Goal: Task Accomplishment & Management: Use online tool/utility

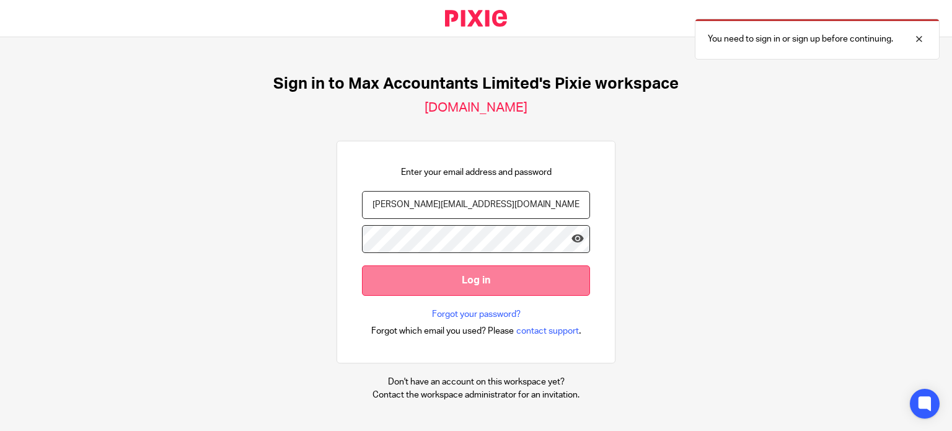
click at [470, 265] on input "Log in" at bounding box center [476, 280] width 228 height 30
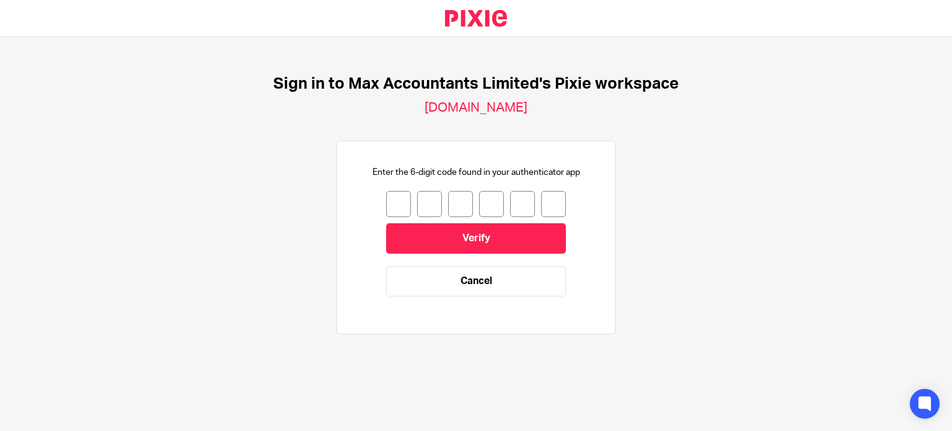
click at [394, 206] on input "number" at bounding box center [398, 204] width 25 height 26
type input "9"
type input "5"
type input "0"
type input "5"
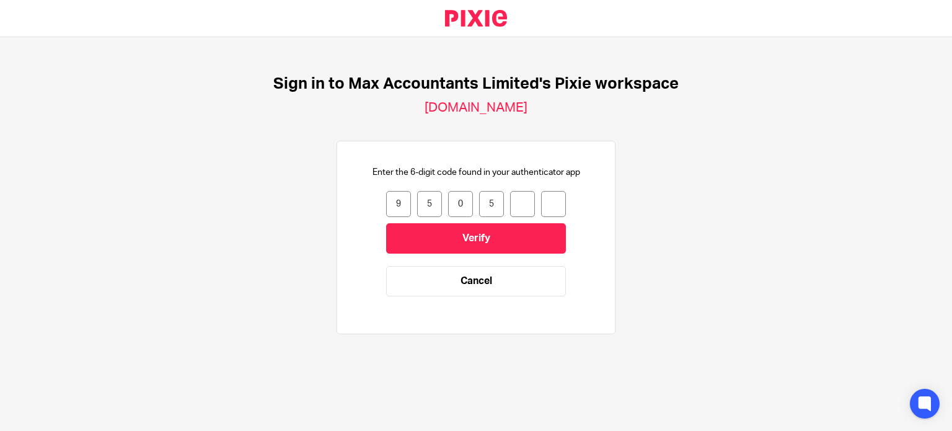
type input "3"
type input "2"
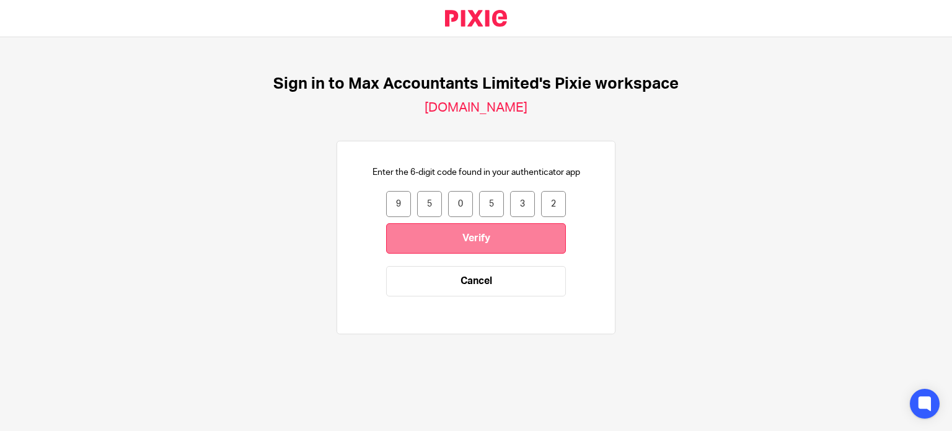
click at [444, 234] on input "Verify" at bounding box center [476, 238] width 180 height 30
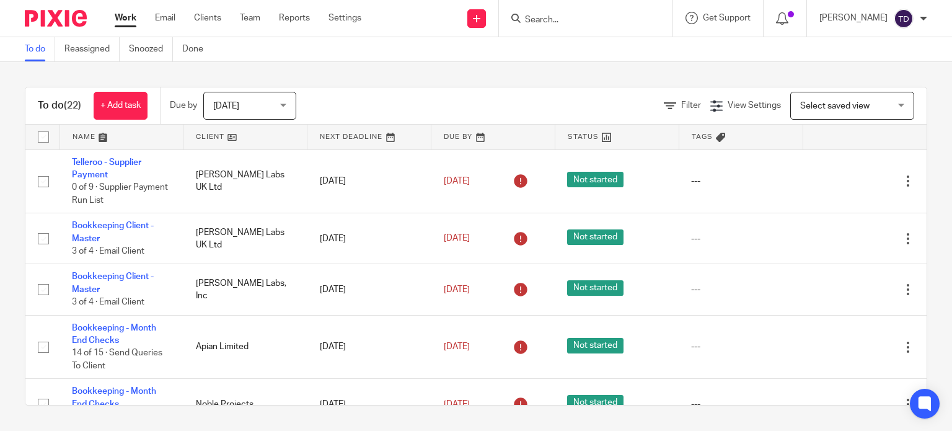
click at [605, 27] on div at bounding box center [586, 18] width 174 height 37
click at [601, 15] on input "Search" at bounding box center [580, 20] width 112 height 11
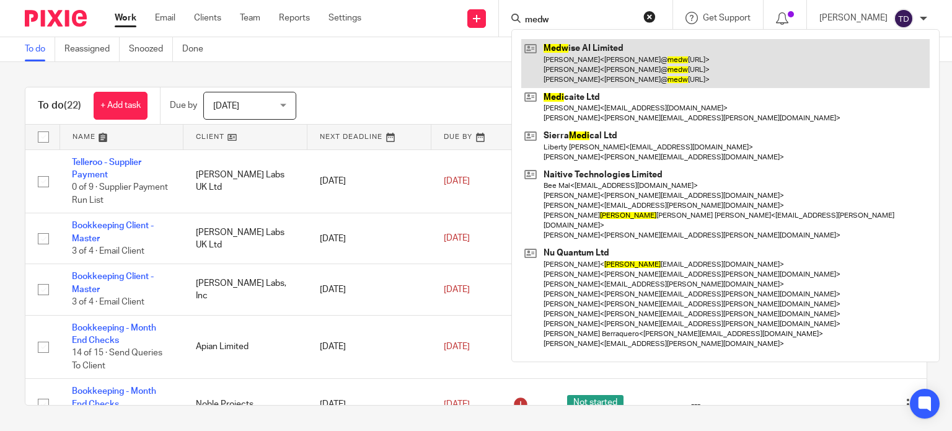
type input "medw"
click at [594, 67] on link at bounding box center [725, 63] width 408 height 49
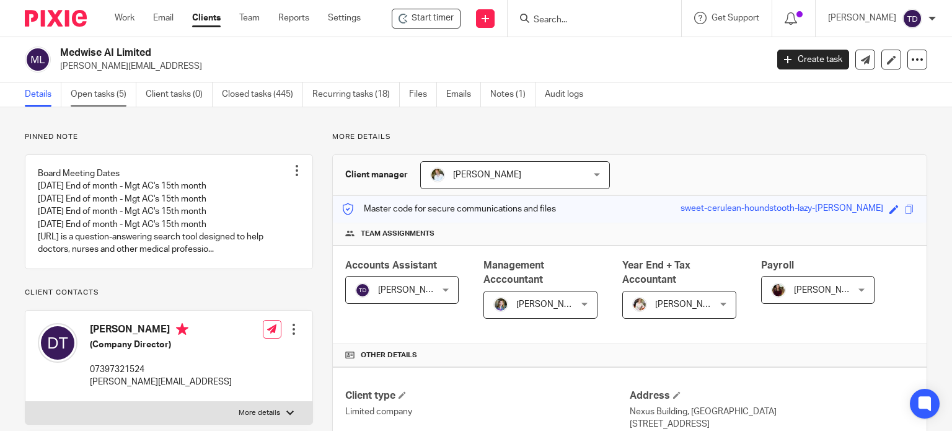
click at [107, 96] on link "Open tasks (5)" at bounding box center [104, 94] width 66 height 24
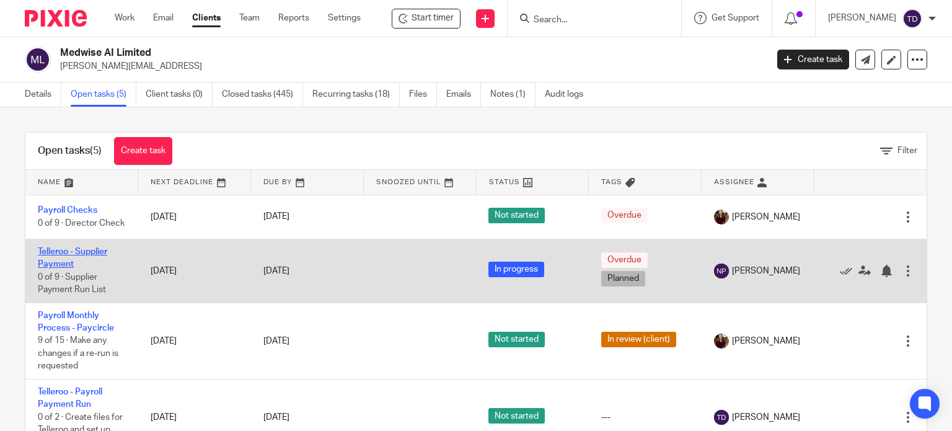
click at [96, 258] on link "Telleroo - Supplier Payment" at bounding box center [72, 257] width 69 height 21
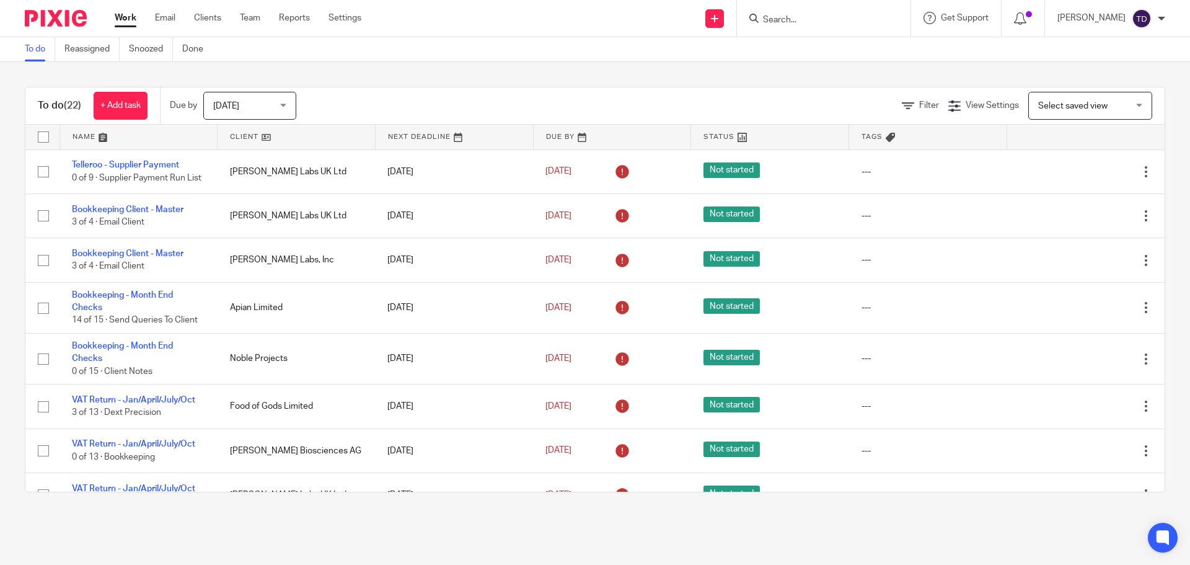
click at [805, 22] on input "Search" at bounding box center [818, 20] width 112 height 11
click at [120, 16] on link "Work" at bounding box center [126, 18] width 22 height 12
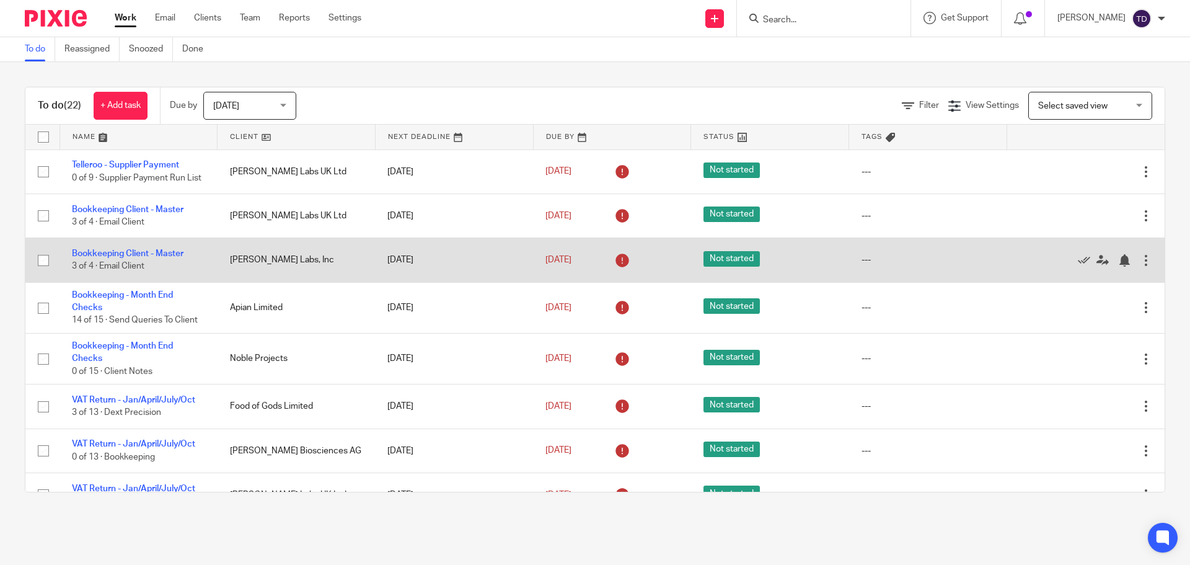
scroll to position [304, 0]
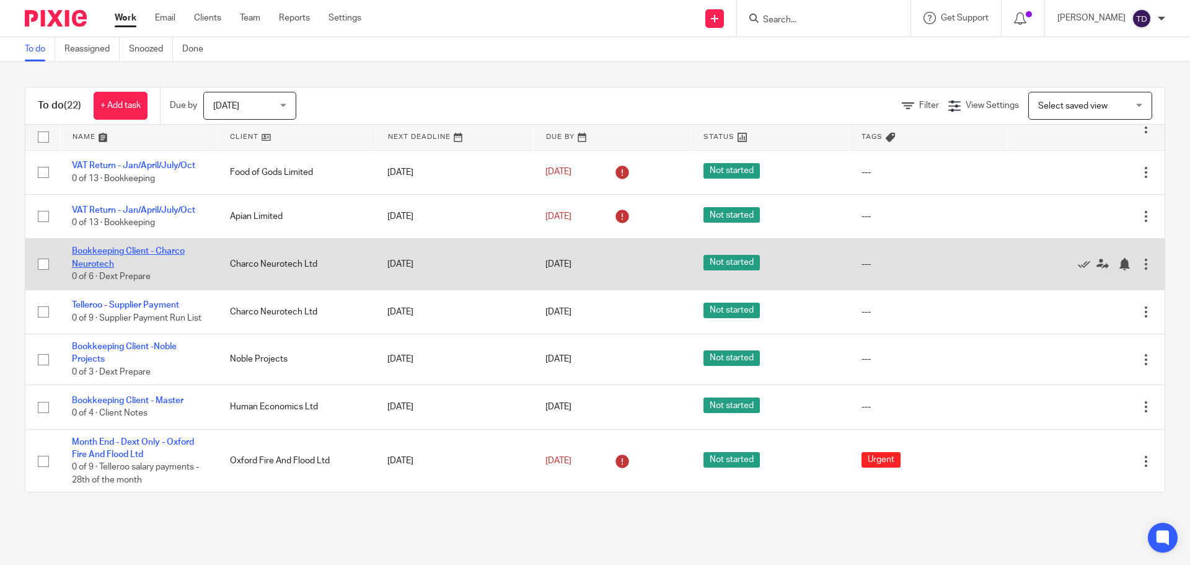
scroll to position [725, 0]
click at [159, 246] on link "Bookkeeping Client - Charco Neurotech" at bounding box center [128, 256] width 113 height 21
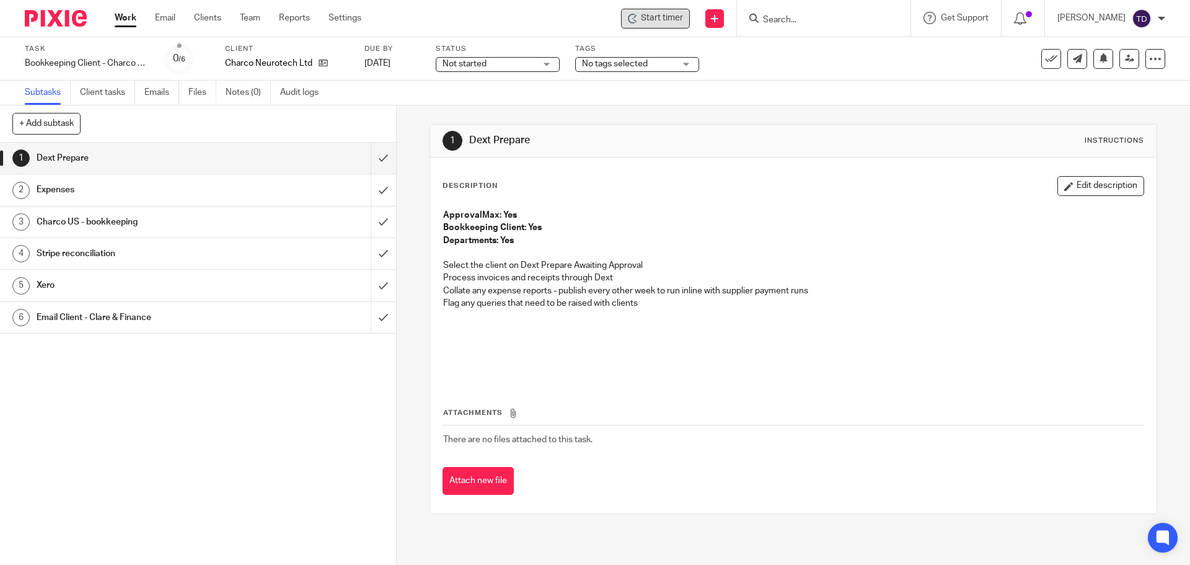
click at [683, 15] on span "Start timer" at bounding box center [662, 18] width 42 height 13
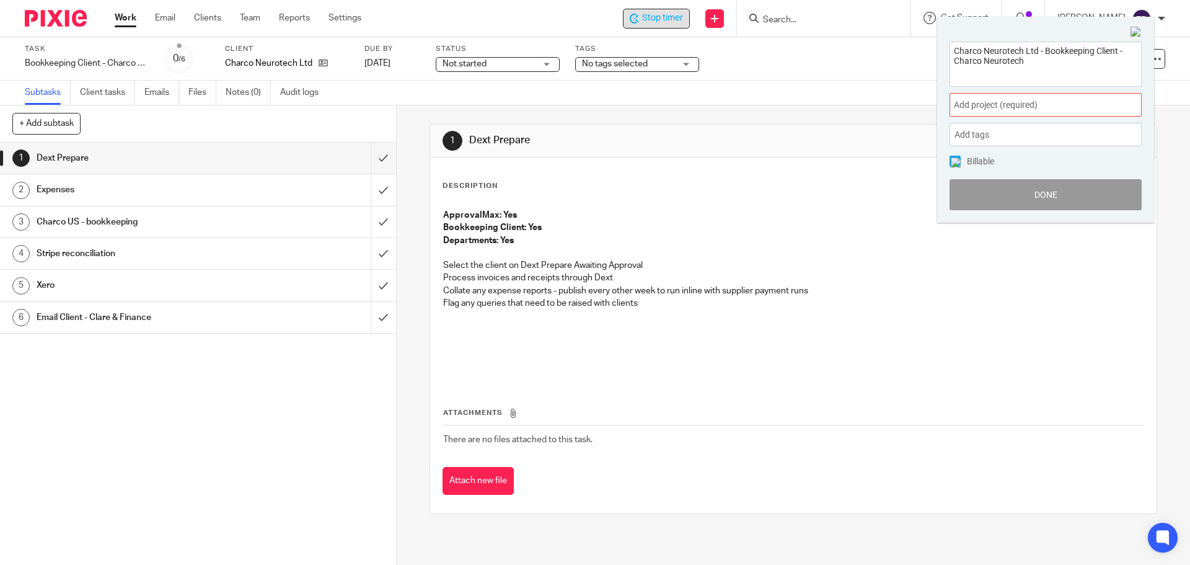
click at [1015, 104] on span "Add project (required) :" at bounding box center [1032, 105] width 156 height 13
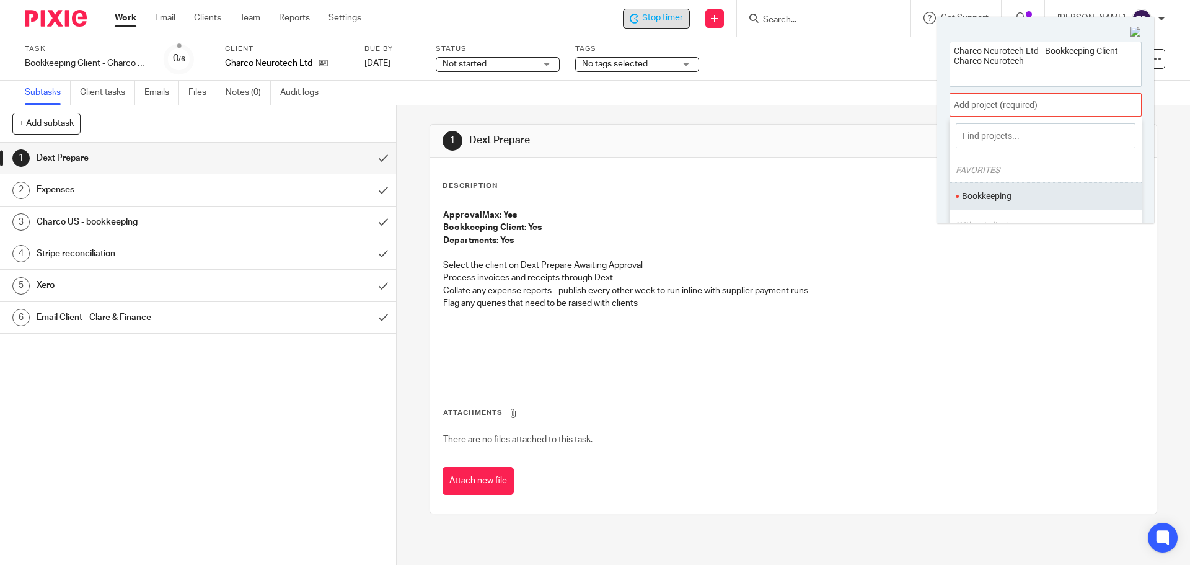
click at [979, 200] on li "Bookkeeping" at bounding box center [1043, 196] width 162 height 13
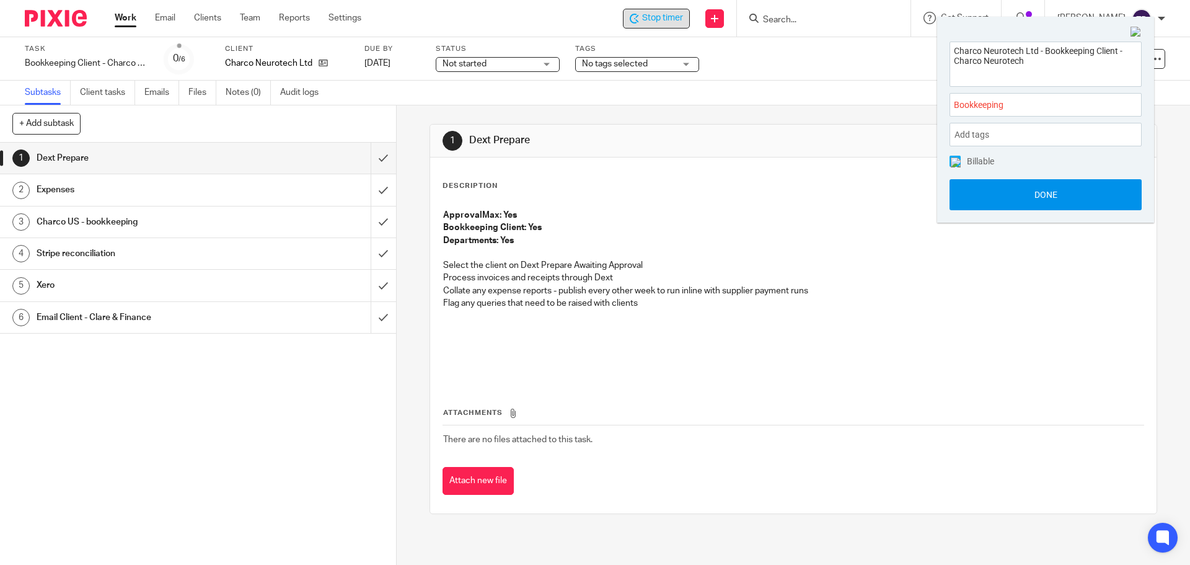
click at [1052, 197] on button "Done" at bounding box center [1046, 194] width 192 height 31
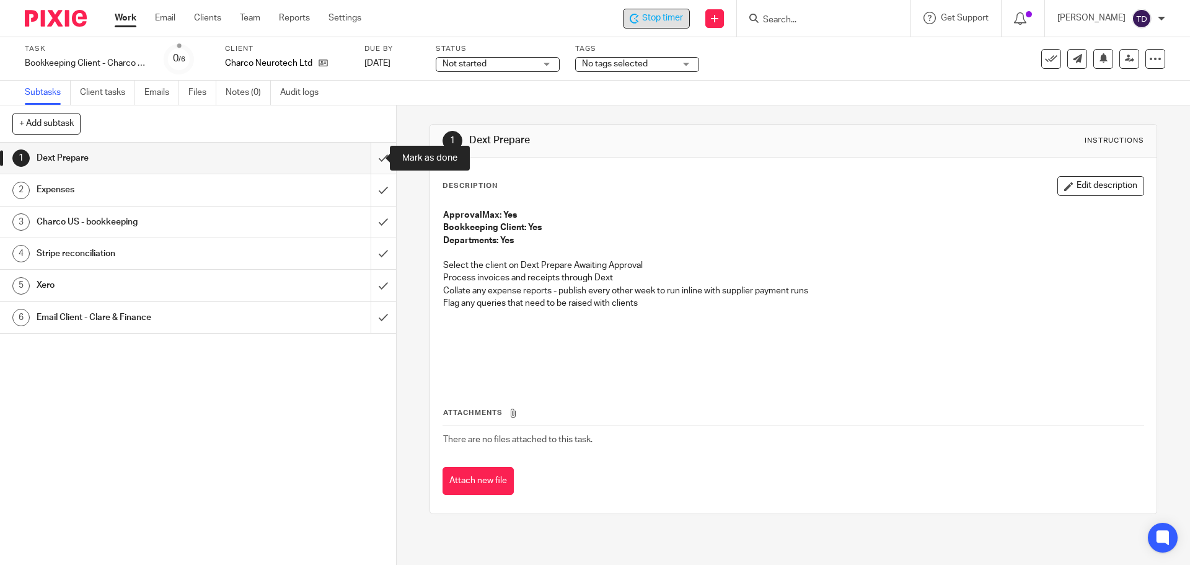
click at [365, 158] on input "submit" at bounding box center [198, 158] width 396 height 31
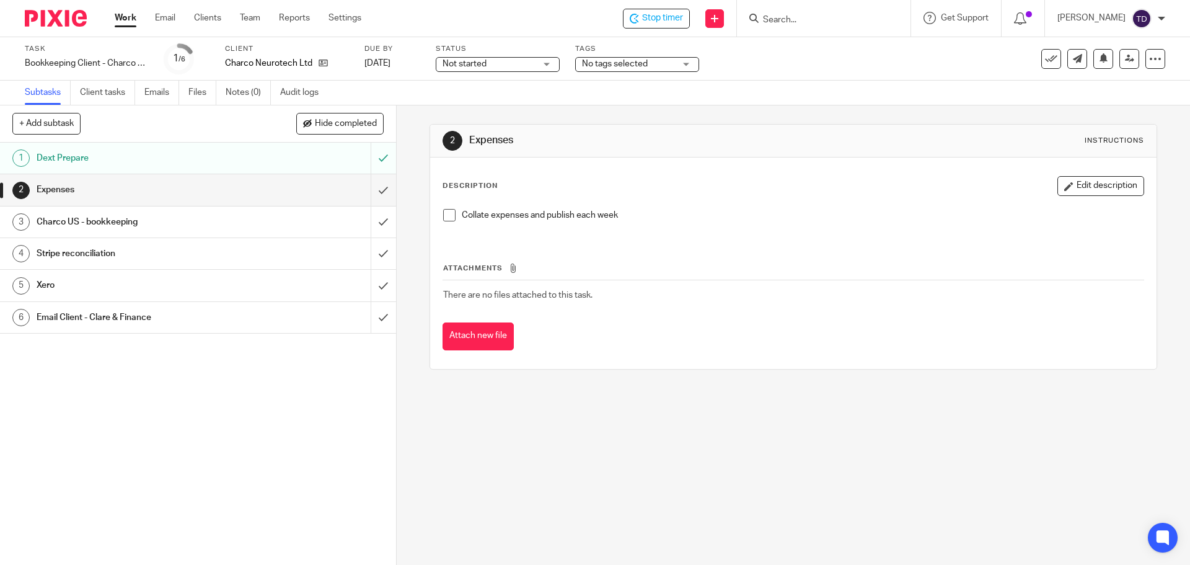
click at [444, 216] on span at bounding box center [449, 215] width 12 height 12
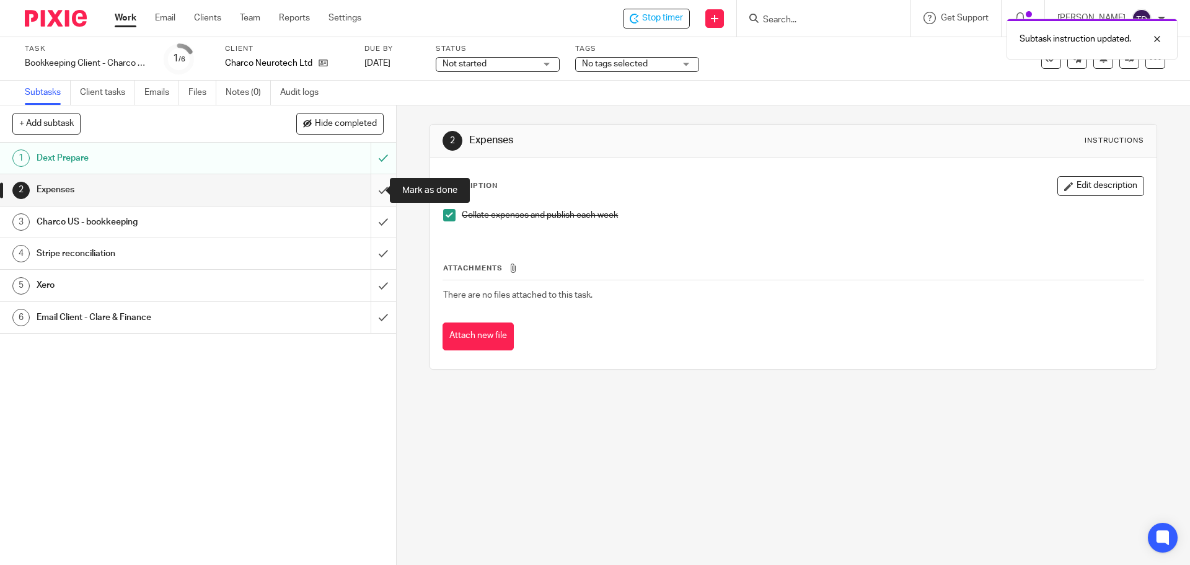
click at [371, 185] on input "submit" at bounding box center [198, 189] width 396 height 31
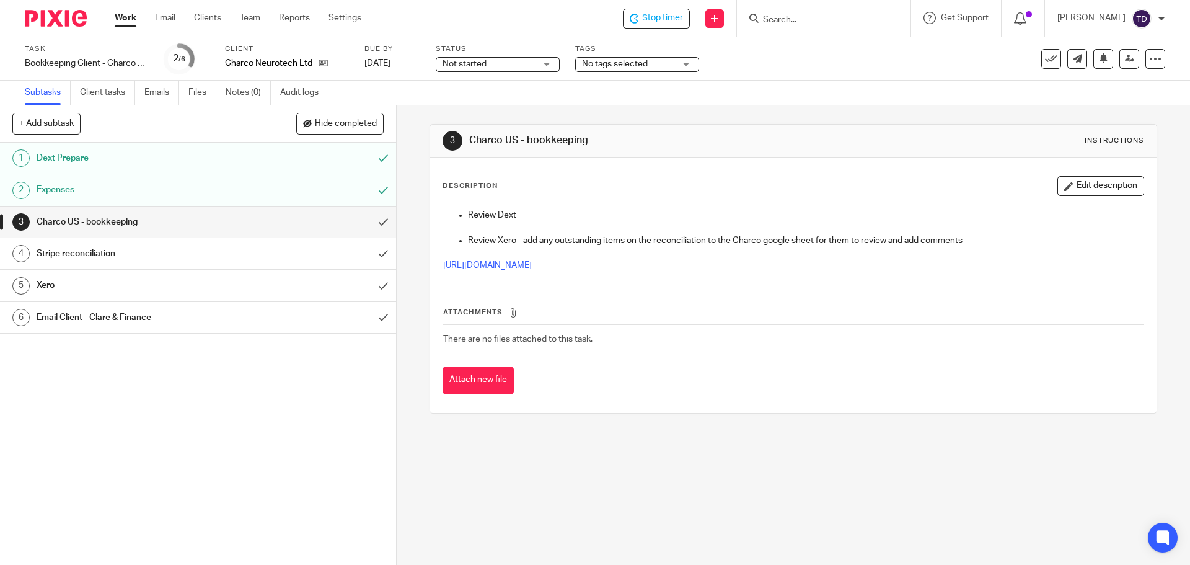
click at [589, 260] on p "[URL][DOMAIN_NAME]" at bounding box center [793, 265] width 700 height 12
click at [532, 265] on link "[URL][DOMAIN_NAME]" at bounding box center [487, 265] width 89 height 9
click at [229, 254] on h1 "Stripe reconciliation" at bounding box center [144, 253] width 214 height 19
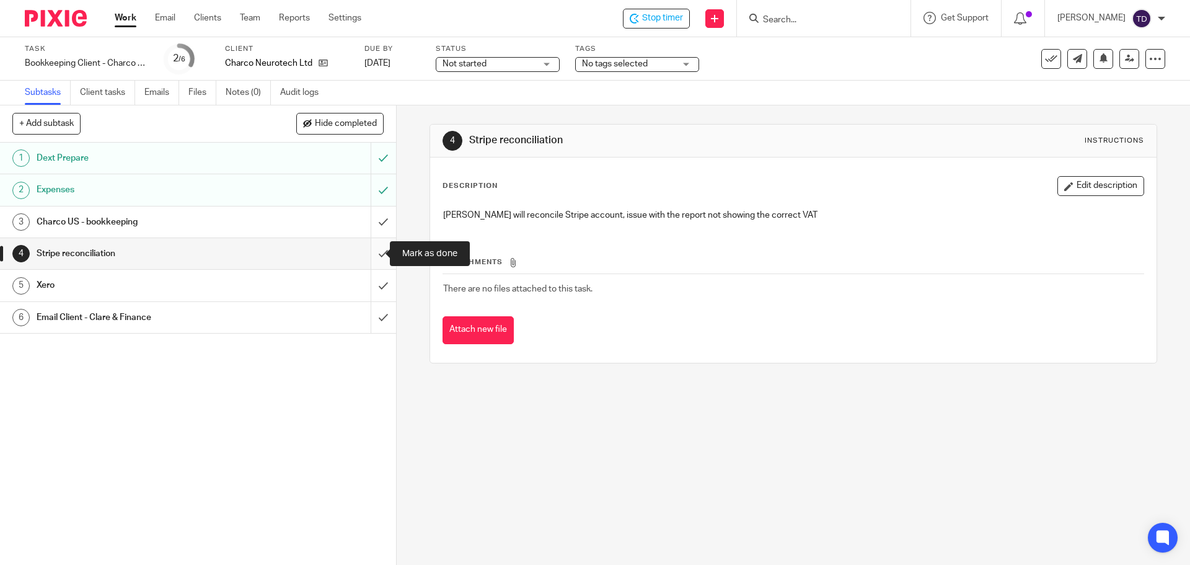
click at [377, 258] on input "submit" at bounding box center [198, 253] width 396 height 31
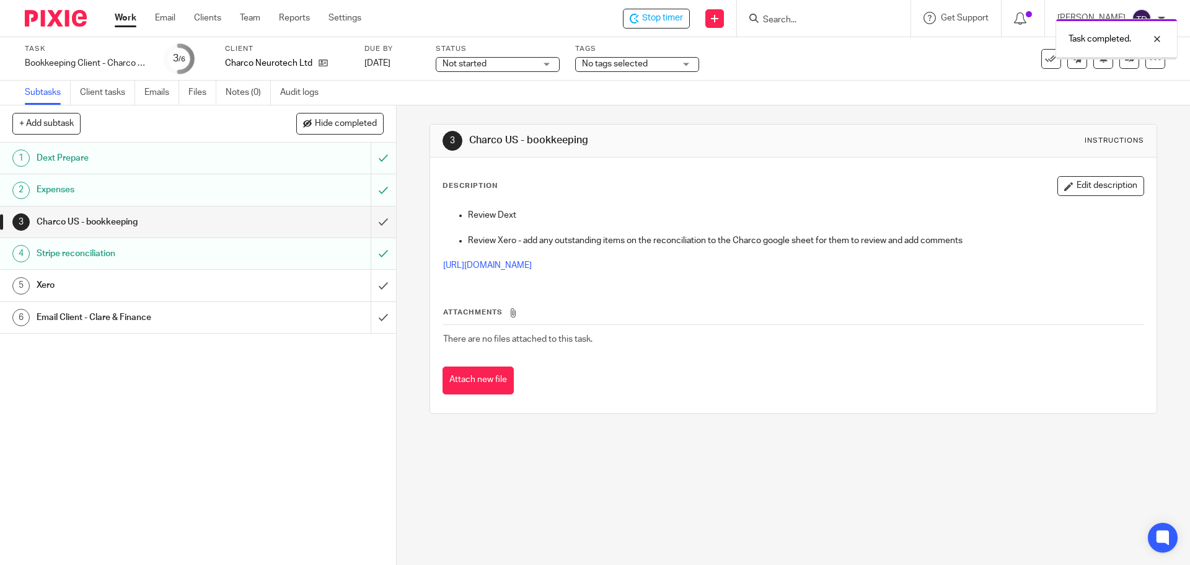
click at [331, 279] on div "Xero" at bounding box center [198, 285] width 322 height 19
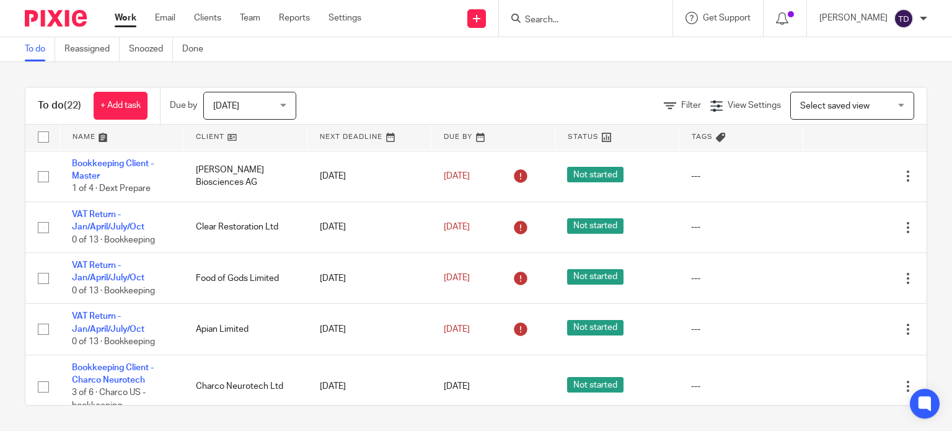
scroll to position [724, 0]
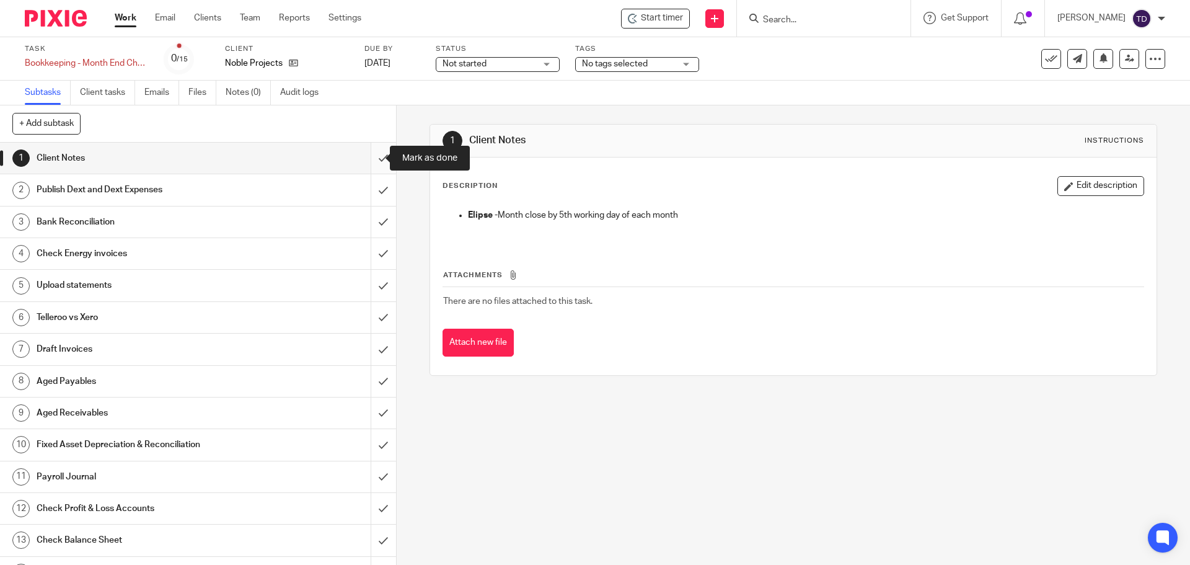
click at [367, 158] on input "submit" at bounding box center [198, 158] width 396 height 31
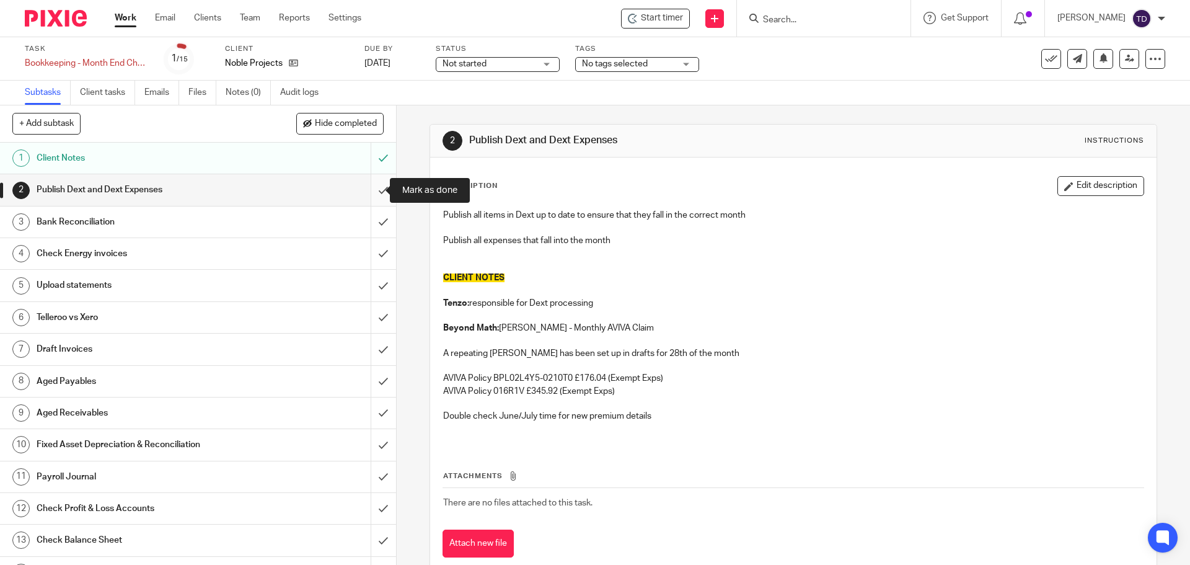
click at [376, 183] on input "submit" at bounding box center [198, 189] width 396 height 31
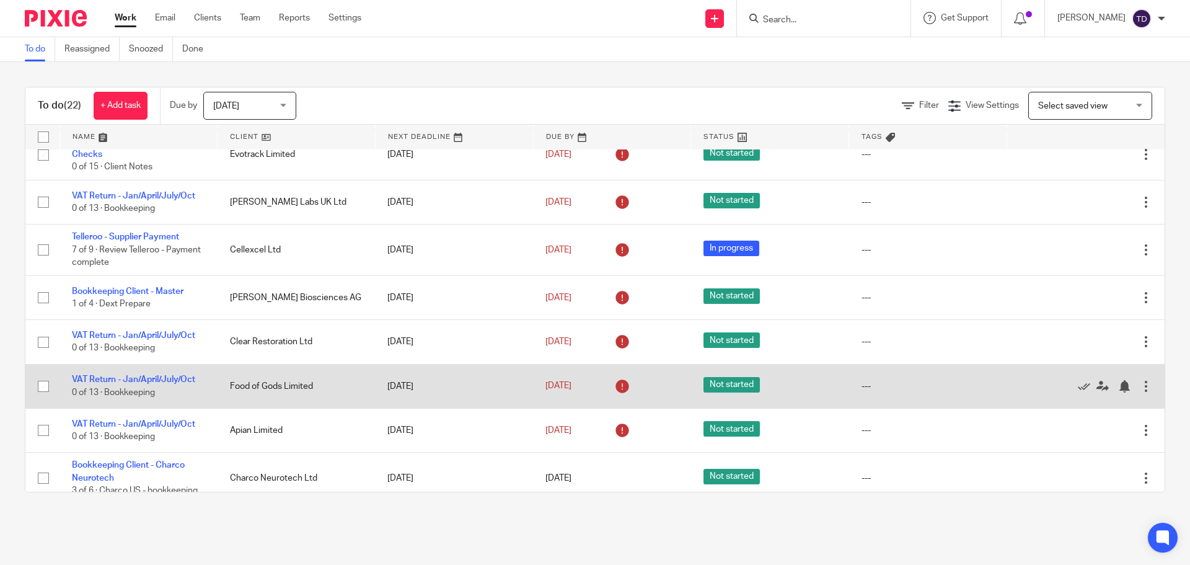
scroll to position [725, 0]
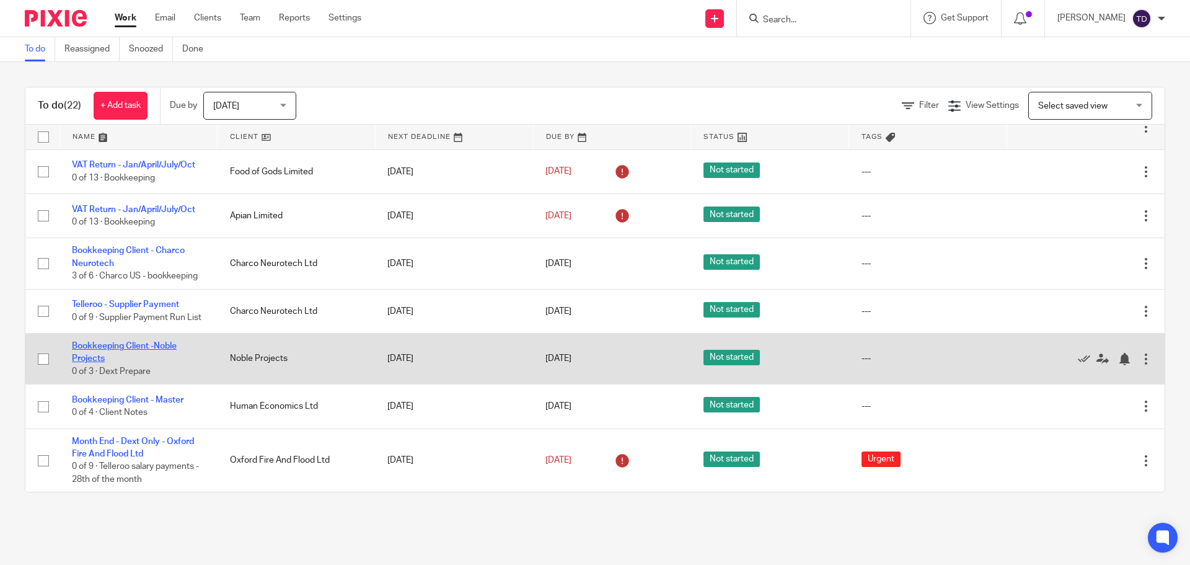
click at [152, 344] on link "Bookkeeping Client -Noble Projects" at bounding box center [124, 352] width 105 height 21
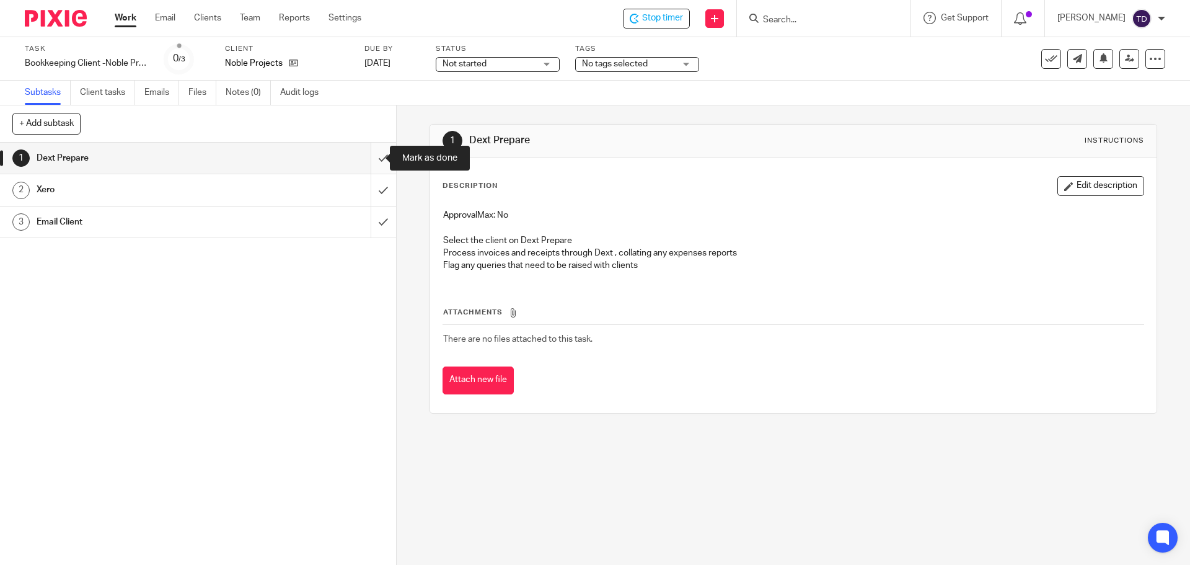
click at [369, 153] on input "submit" at bounding box center [198, 158] width 396 height 31
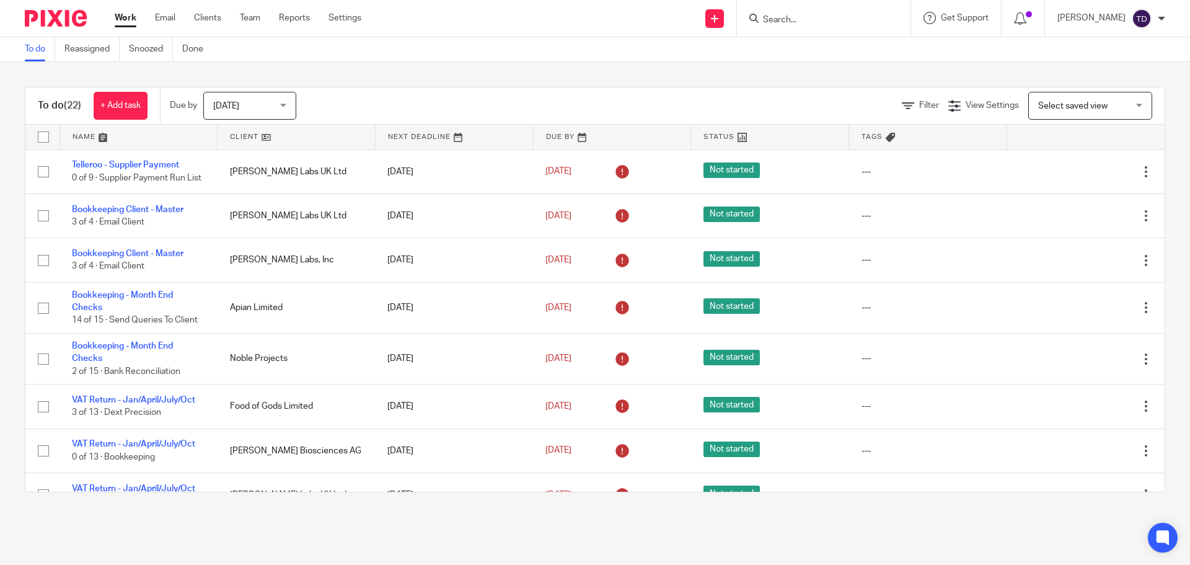
click at [1138, 17] on img at bounding box center [1142, 19] width 20 height 20
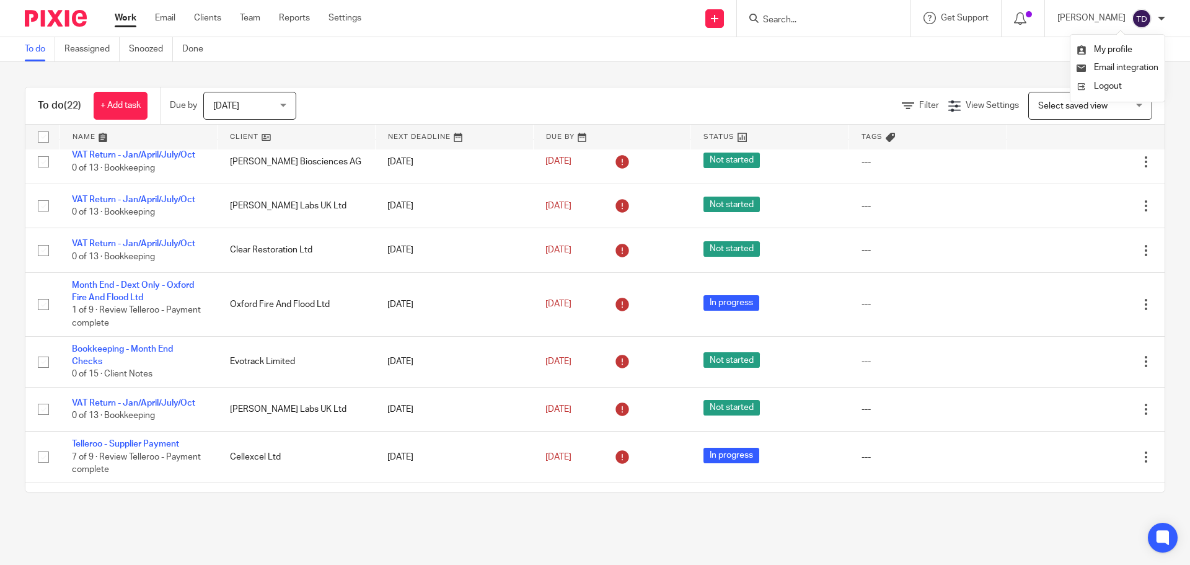
scroll to position [229, 0]
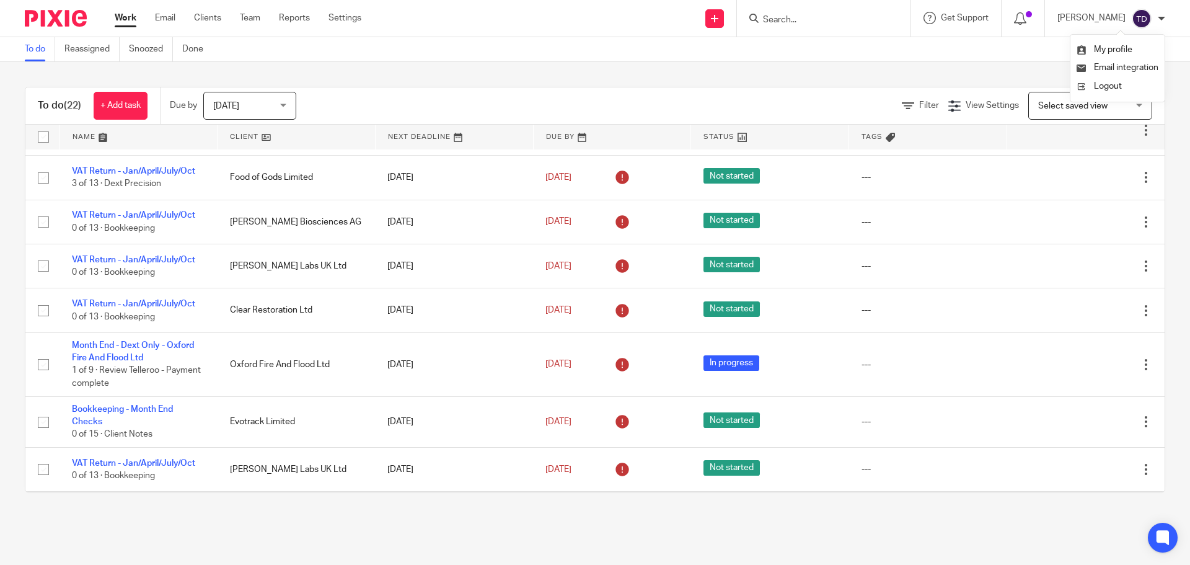
click at [849, 9] on div at bounding box center [824, 18] width 174 height 37
drag, startPoint x: 828, startPoint y: 26, endPoint x: 813, endPoint y: 41, distance: 21.0
click at [813, 40] on body "Work Email Clients Team Reports Settings Work Email Clients Team Reports Settin…" at bounding box center [595, 282] width 1190 height 565
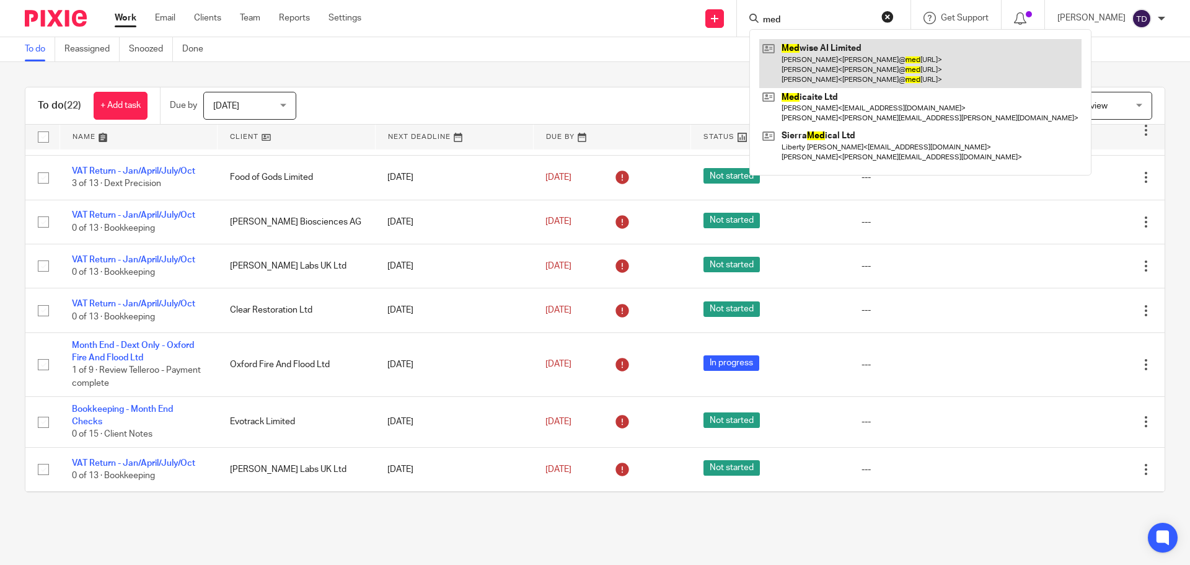
type input "med"
click at [827, 54] on link at bounding box center [920, 63] width 322 height 49
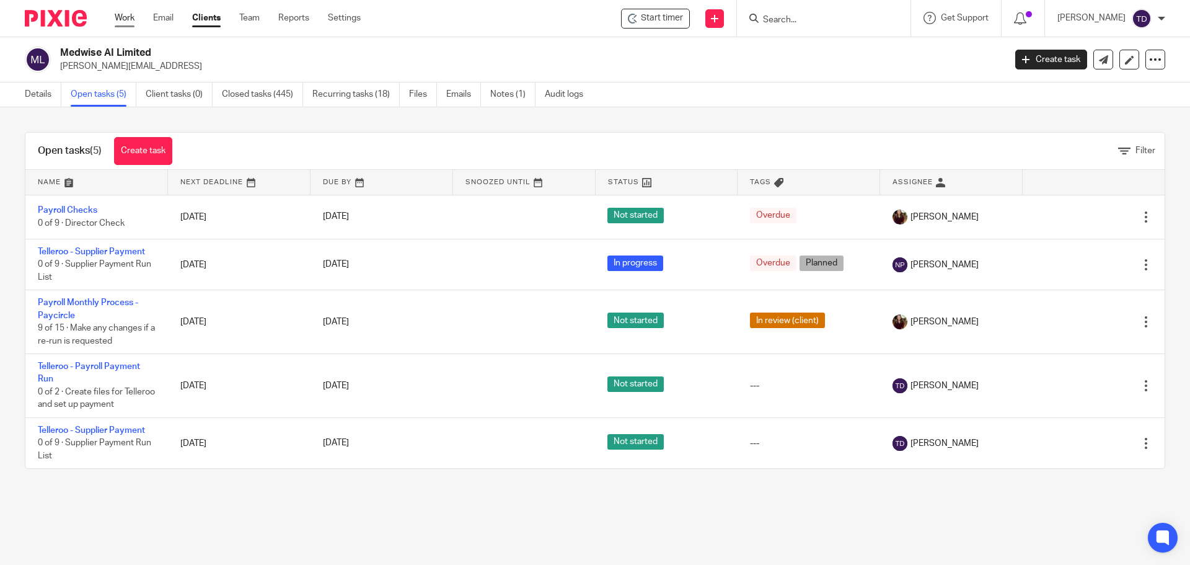
click at [122, 19] on link "Work" at bounding box center [125, 18] width 20 height 12
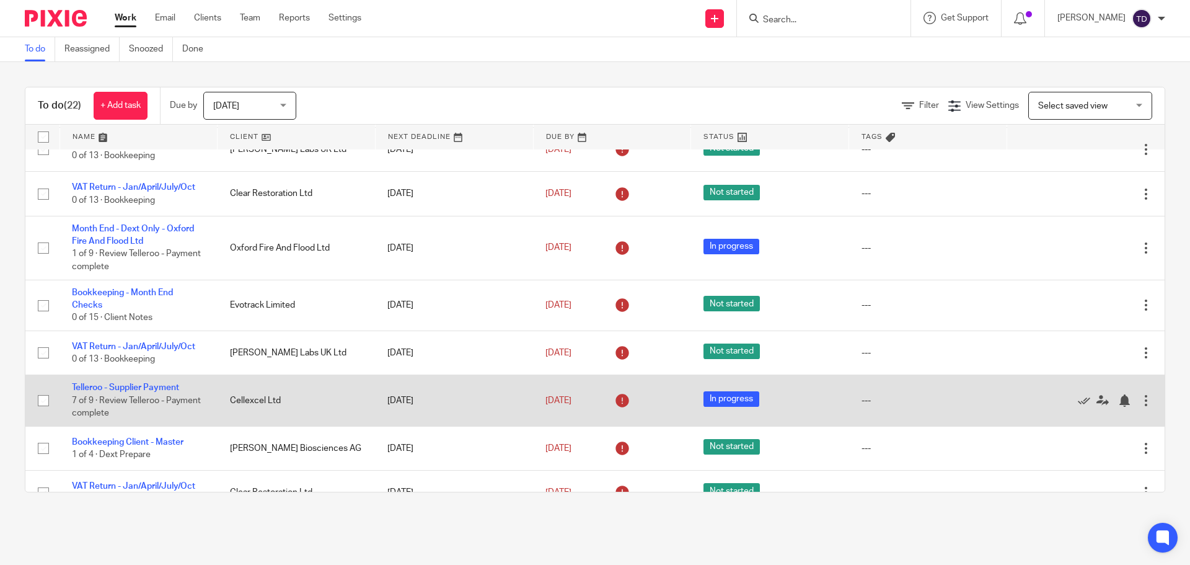
scroll to position [372, 0]
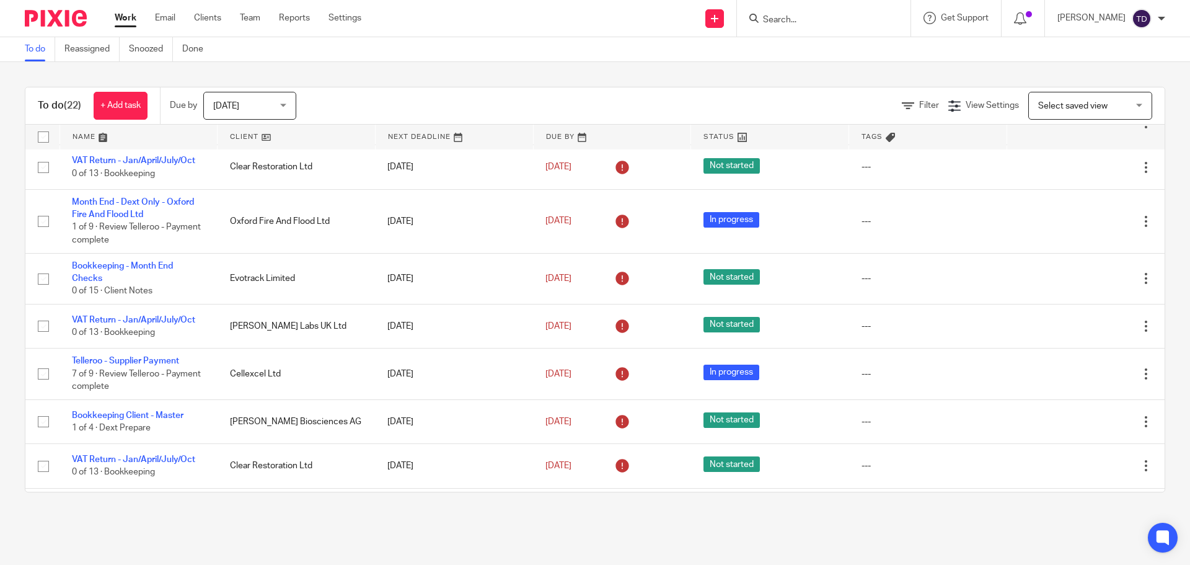
drag, startPoint x: 189, startPoint y: 383, endPoint x: 114, endPoint y: 520, distance: 156.2
click at [114, 520] on main "To do Reassigned Snoozed Done To do (22) + Add task Due by [DATE] [DATE] [DATE]…" at bounding box center [595, 282] width 1190 height 565
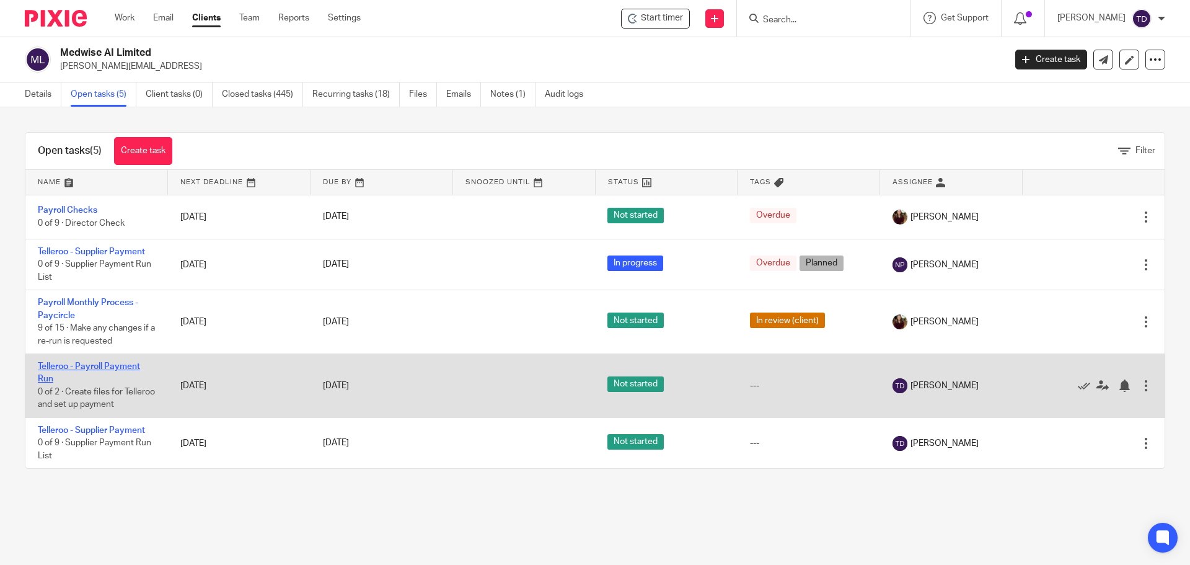
click at [97, 368] on link "Telleroo - Payroll Payment Run" at bounding box center [89, 372] width 102 height 21
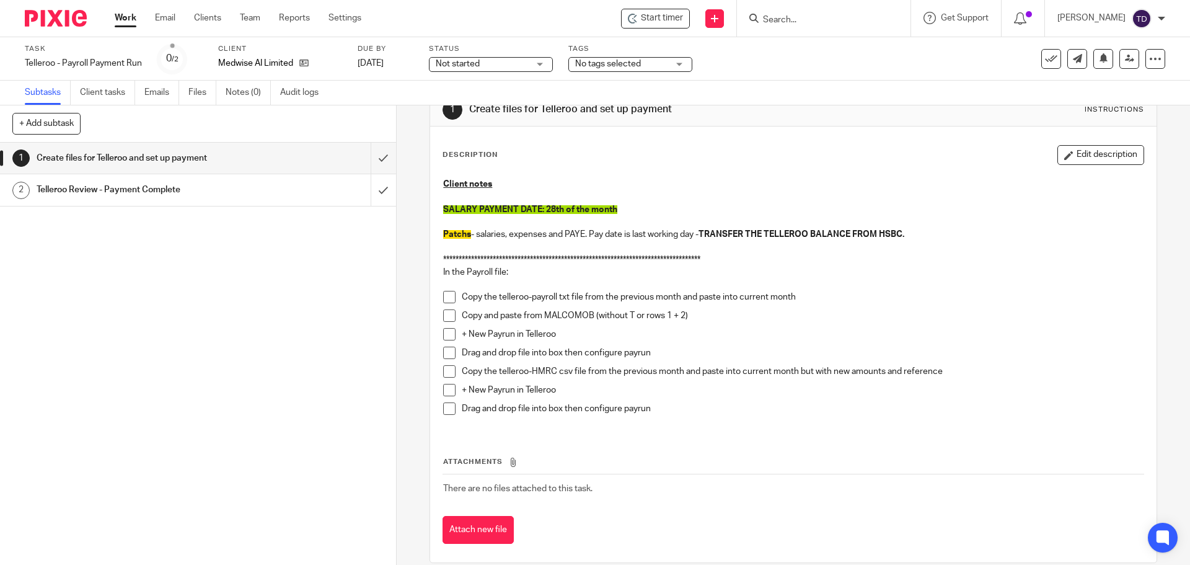
scroll to position [48, 0]
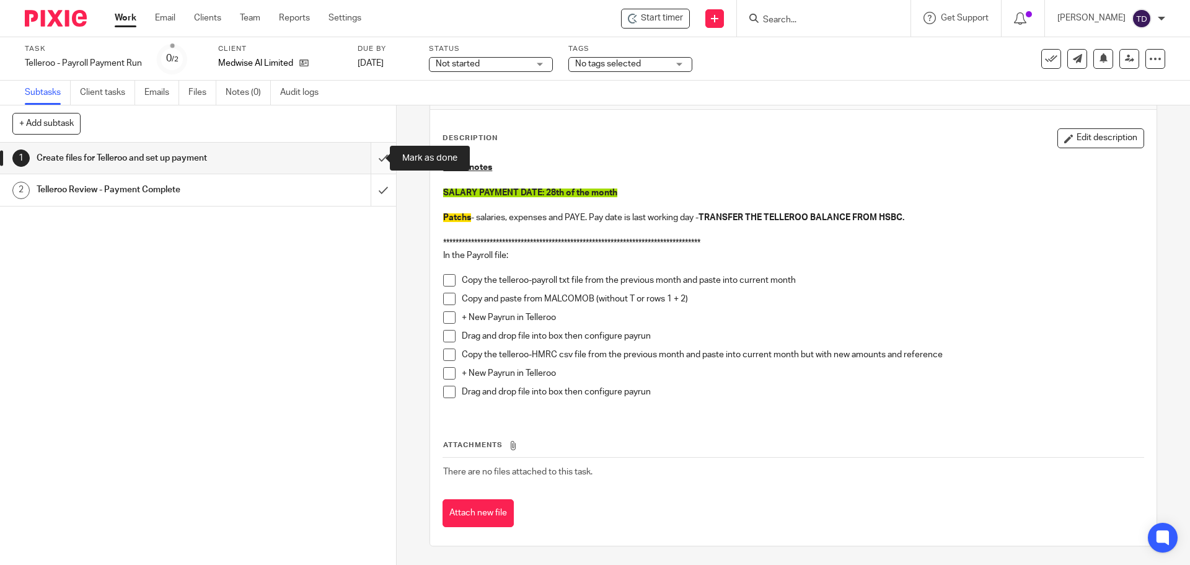
click at [369, 160] on input "submit" at bounding box center [198, 158] width 396 height 31
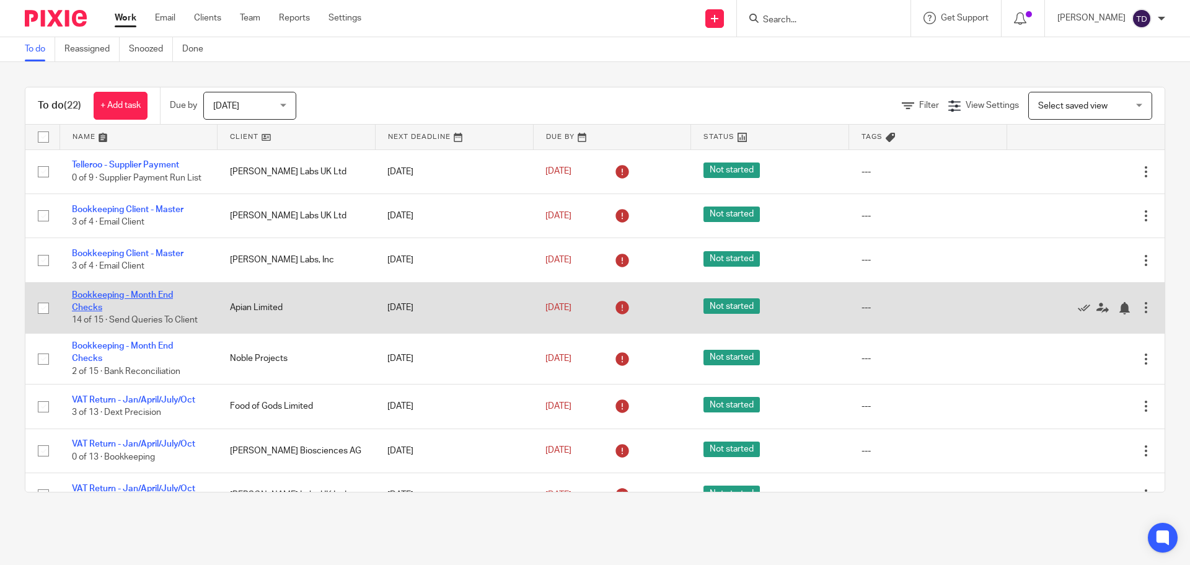
click at [125, 297] on link "Bookkeeping - Month End Checks" at bounding box center [122, 301] width 101 height 21
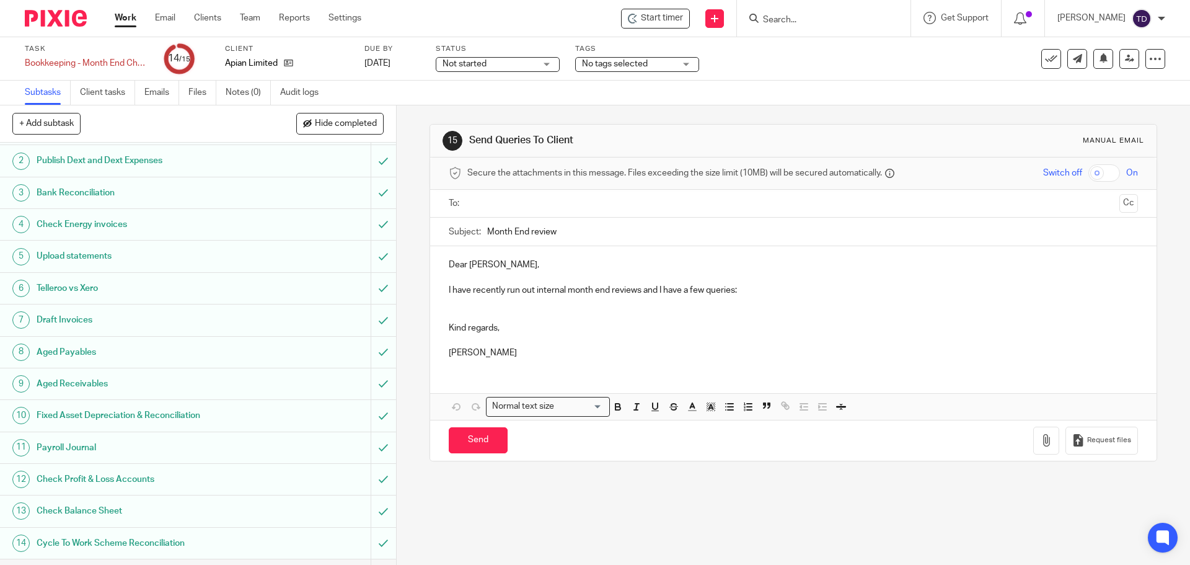
scroll to position [55, 0]
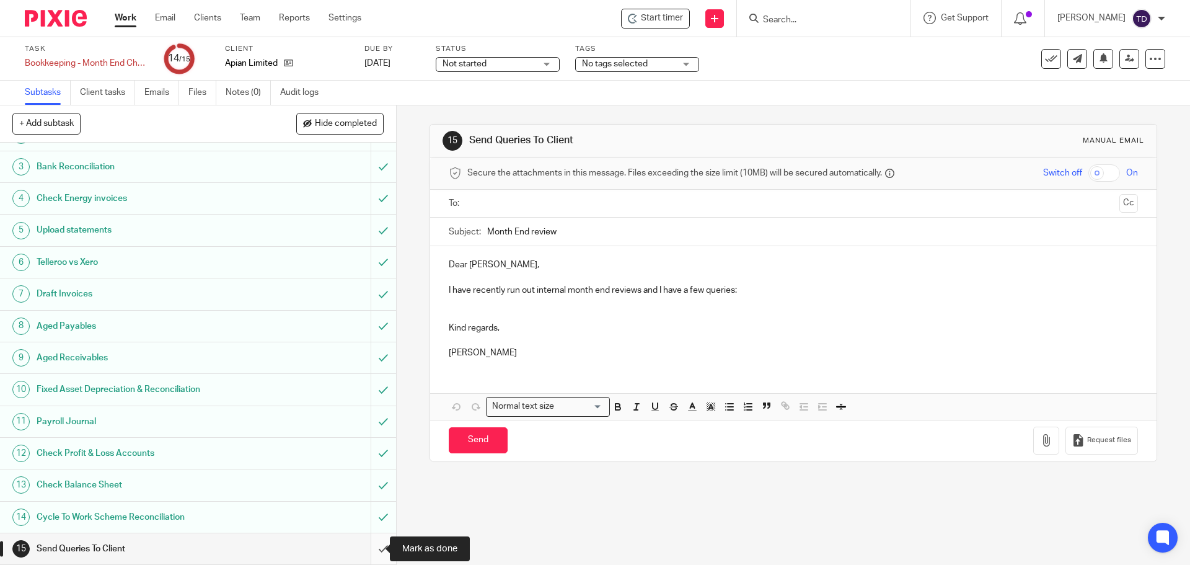
click at [373, 549] on input "submit" at bounding box center [198, 548] width 396 height 31
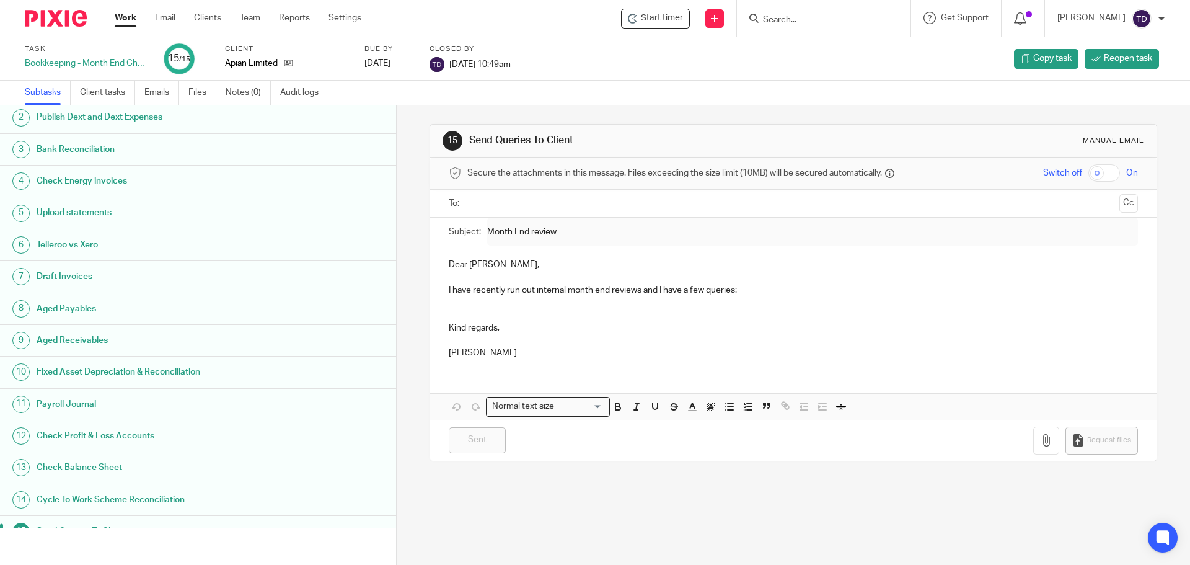
scroll to position [55, 0]
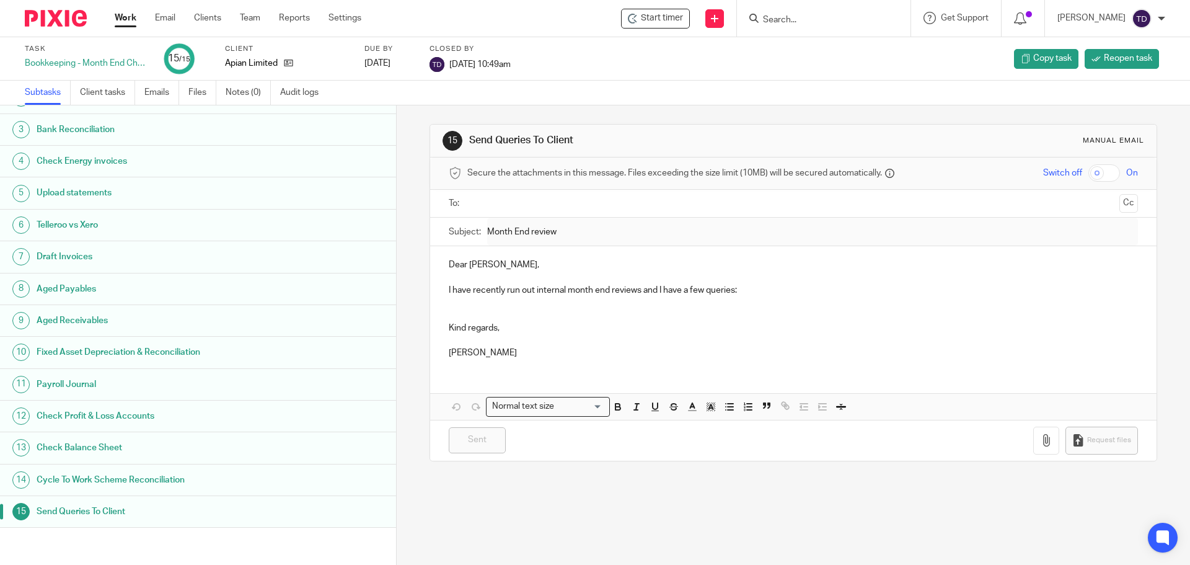
click at [126, 11] on div "Work Email Clients Team Reports Settings Work Email Clients Team Reports Settin…" at bounding box center [241, 18] width 278 height 37
click at [123, 20] on link "Work" at bounding box center [126, 18] width 22 height 12
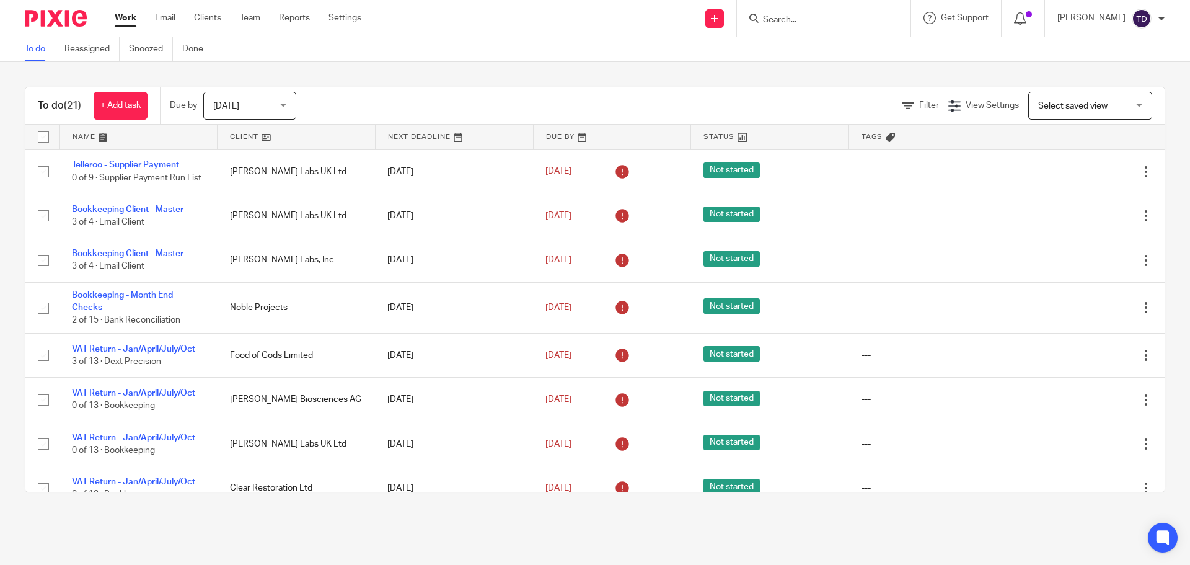
click at [629, 81] on div "To do (21) + Add task Due by Today Today Today Tomorrow This week Next week Thi…" at bounding box center [595, 289] width 1190 height 455
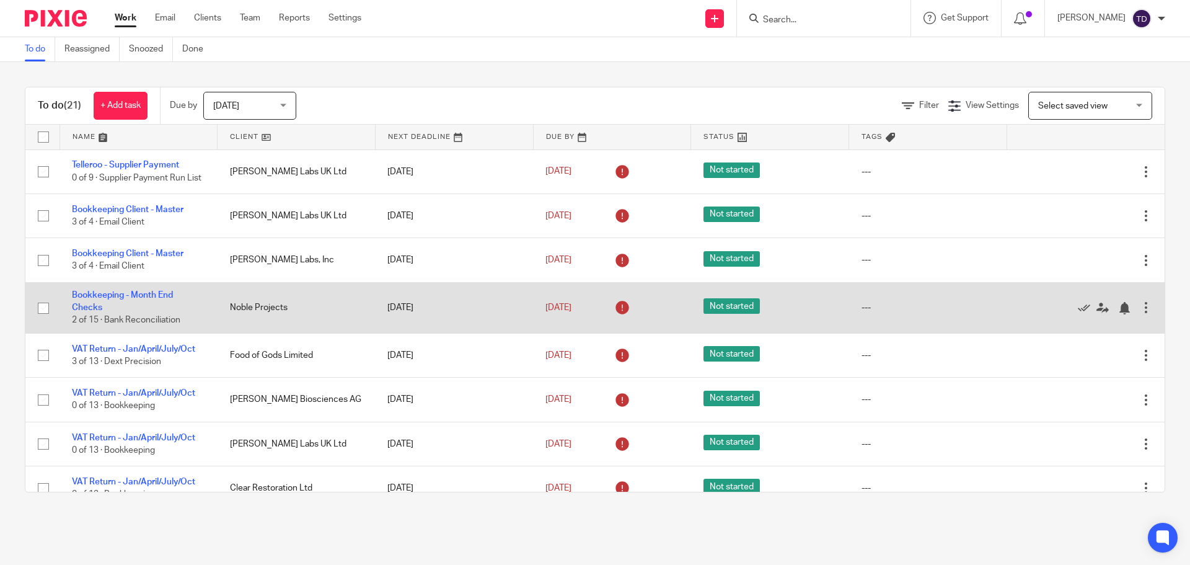
click at [164, 296] on td "Bookkeeping - Month End Checks 2 of 15 · Bank Reconciliation" at bounding box center [139, 307] width 158 height 51
click at [165, 298] on link "Bookkeeping - Month End Checks" at bounding box center [122, 301] width 101 height 21
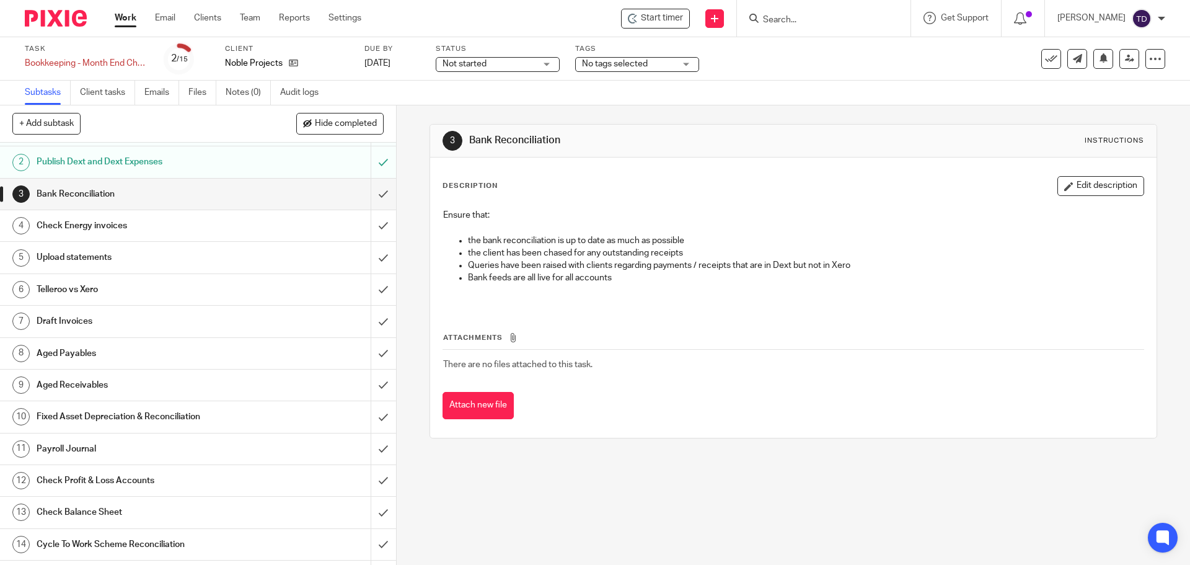
scroll to position [55, 0]
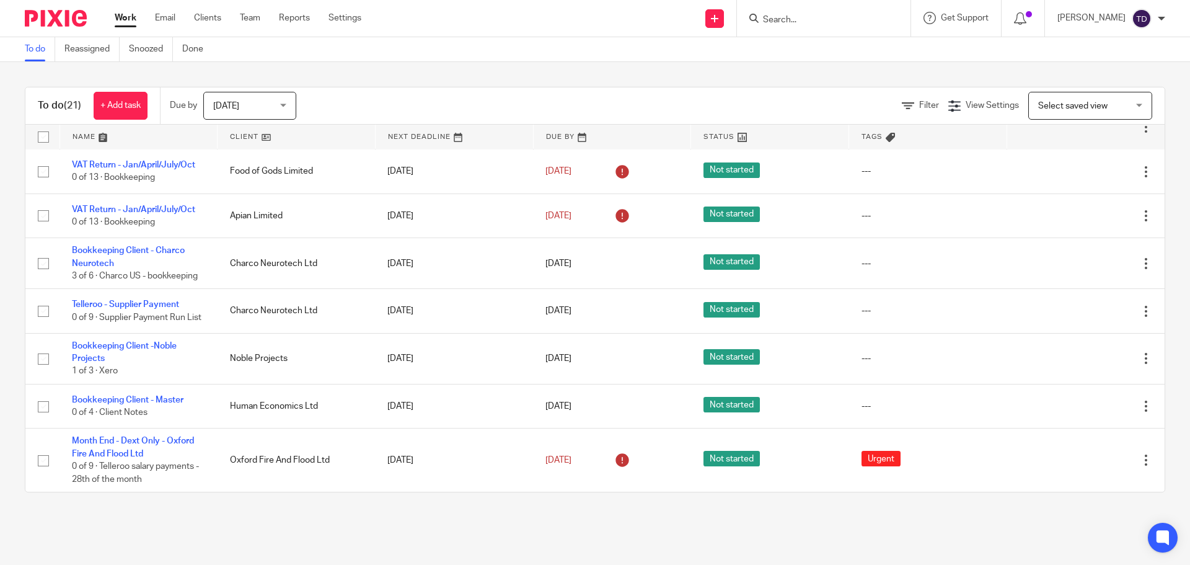
scroll to position [487, 0]
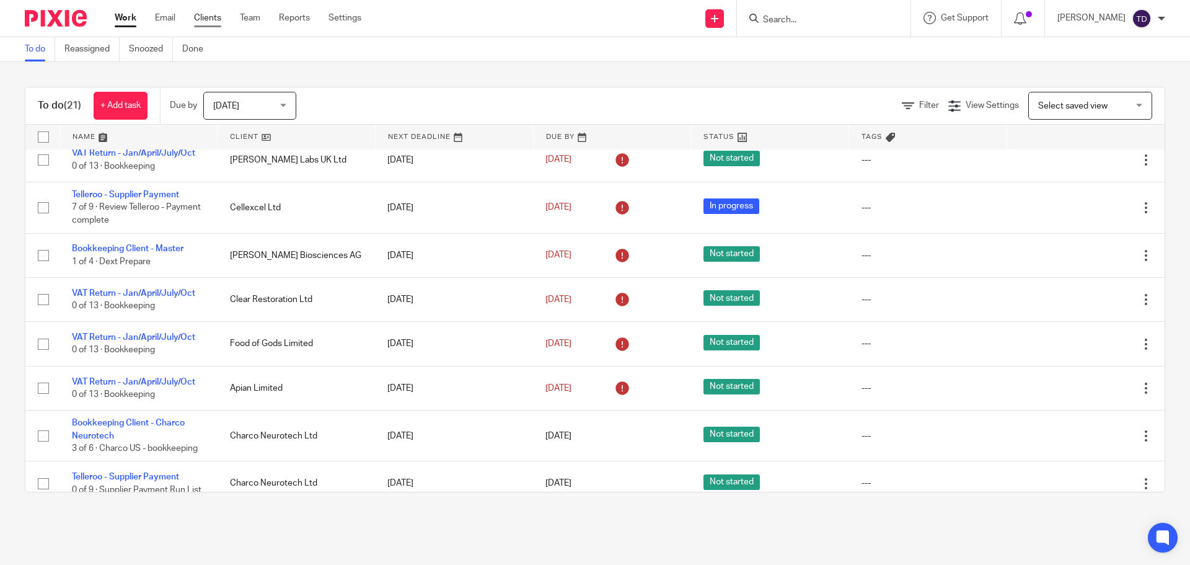
click at [209, 20] on link "Clients" at bounding box center [207, 18] width 27 height 12
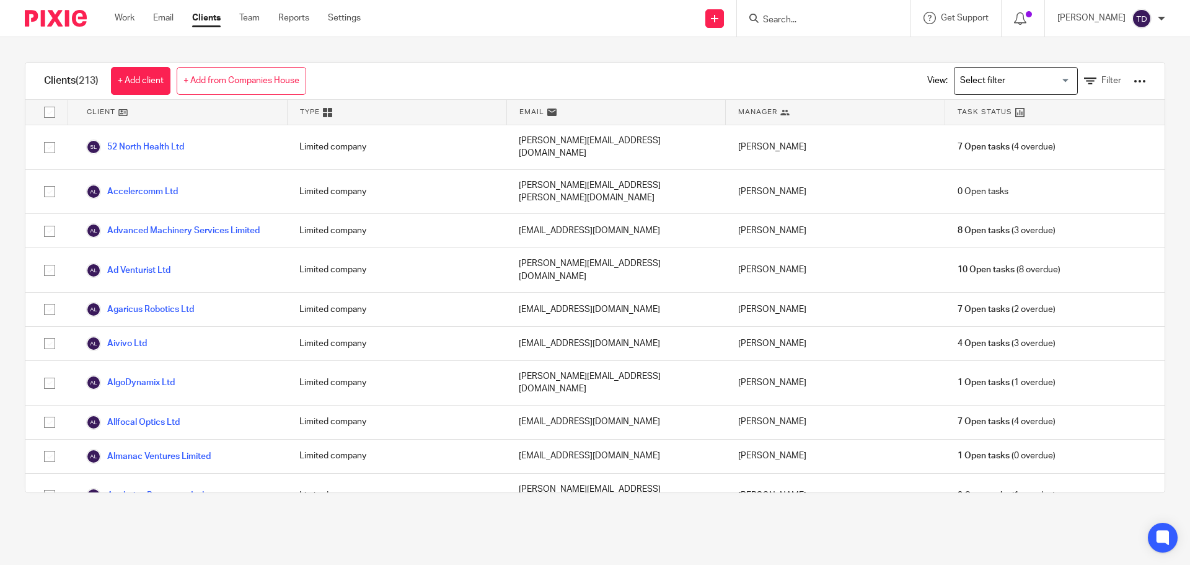
type input "x"
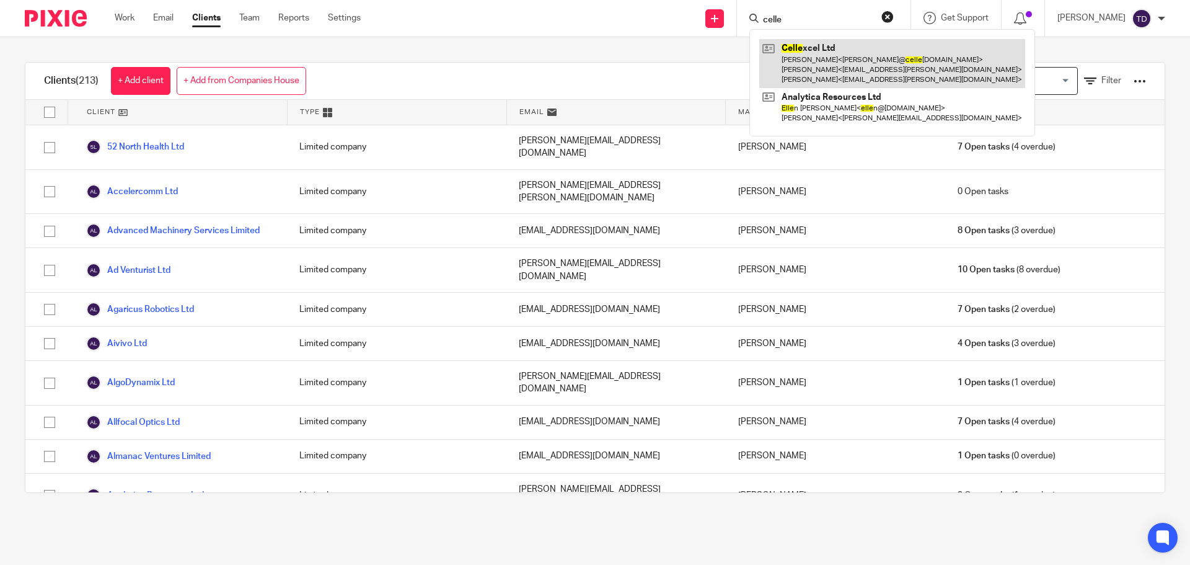
type input "celle"
click at [862, 53] on link at bounding box center [892, 63] width 266 height 49
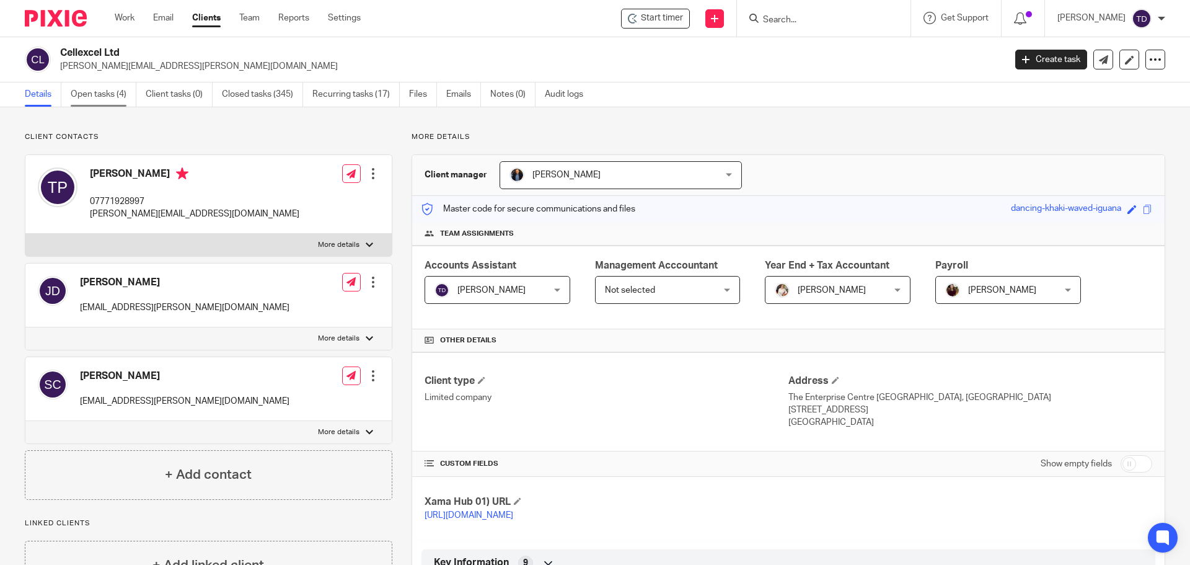
click at [81, 91] on link "Open tasks (4)" at bounding box center [104, 94] width 66 height 24
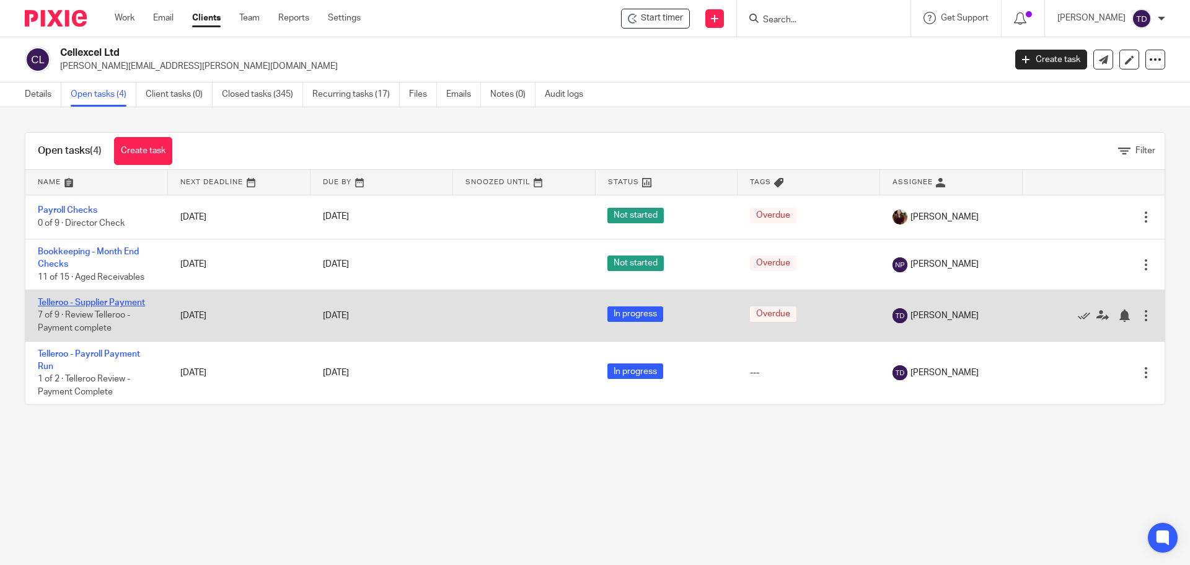
click at [139, 302] on link "Telleroo - Supplier Payment" at bounding box center [91, 302] width 107 height 9
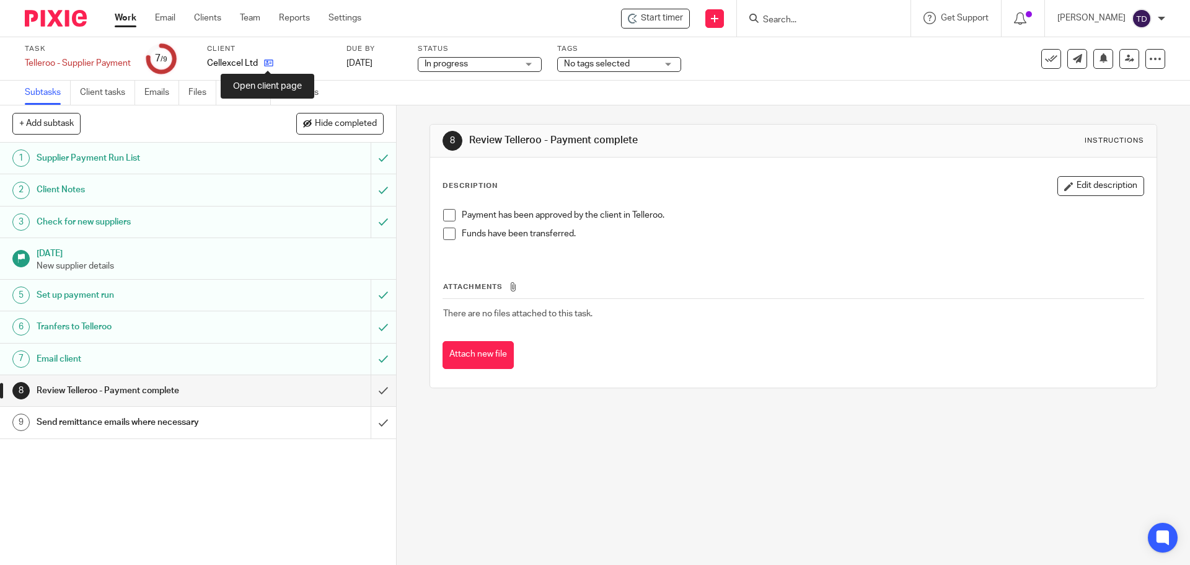
click at [266, 61] on icon at bounding box center [268, 62] width 9 height 9
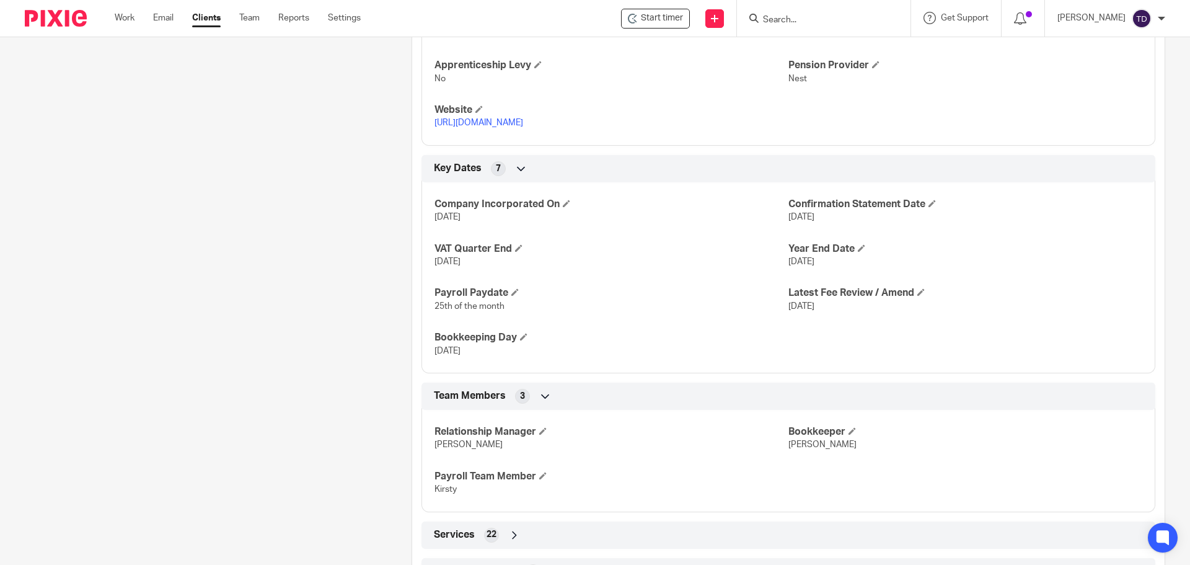
scroll to position [783, 0]
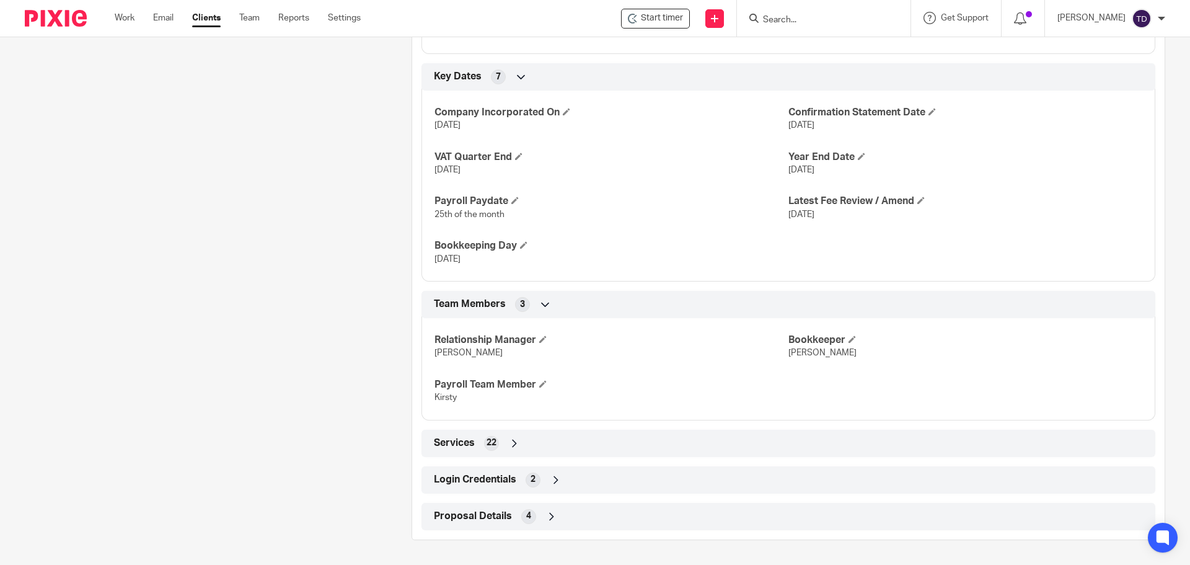
click at [550, 478] on icon at bounding box center [556, 480] width 12 height 12
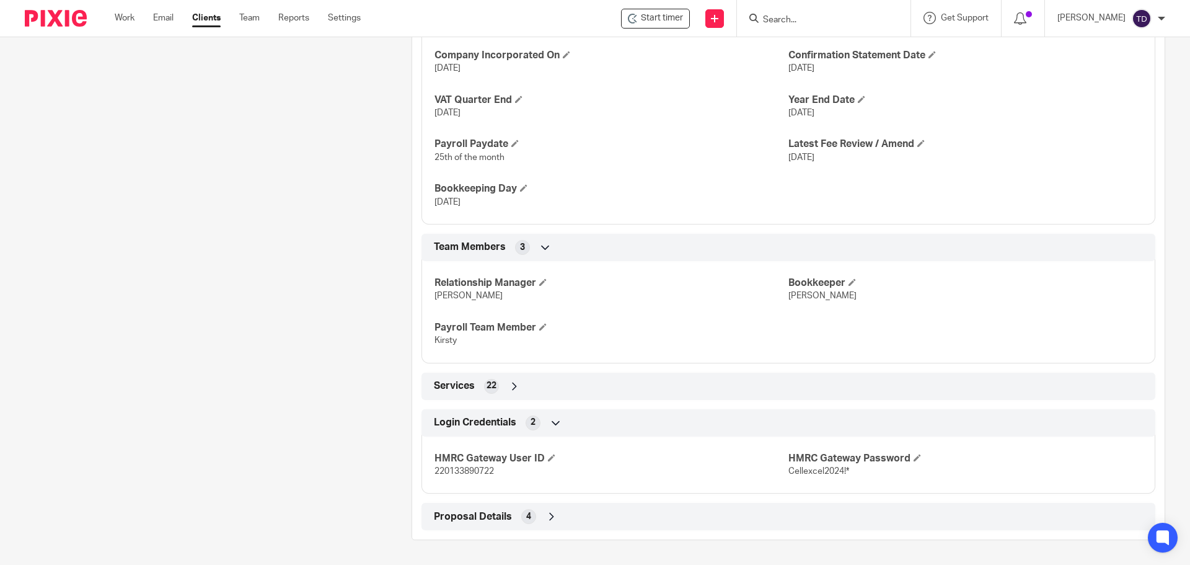
scroll to position [841, 0]
click at [508, 386] on icon at bounding box center [514, 386] width 12 height 12
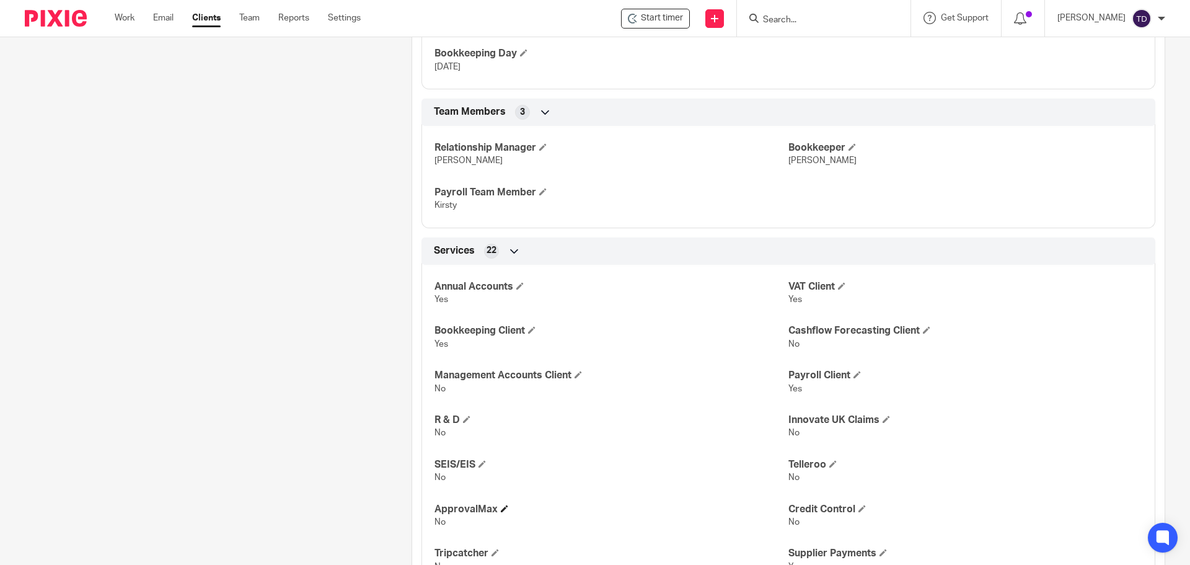
scroll to position [1088, 0]
